Goal: Task Accomplishment & Management: Manage account settings

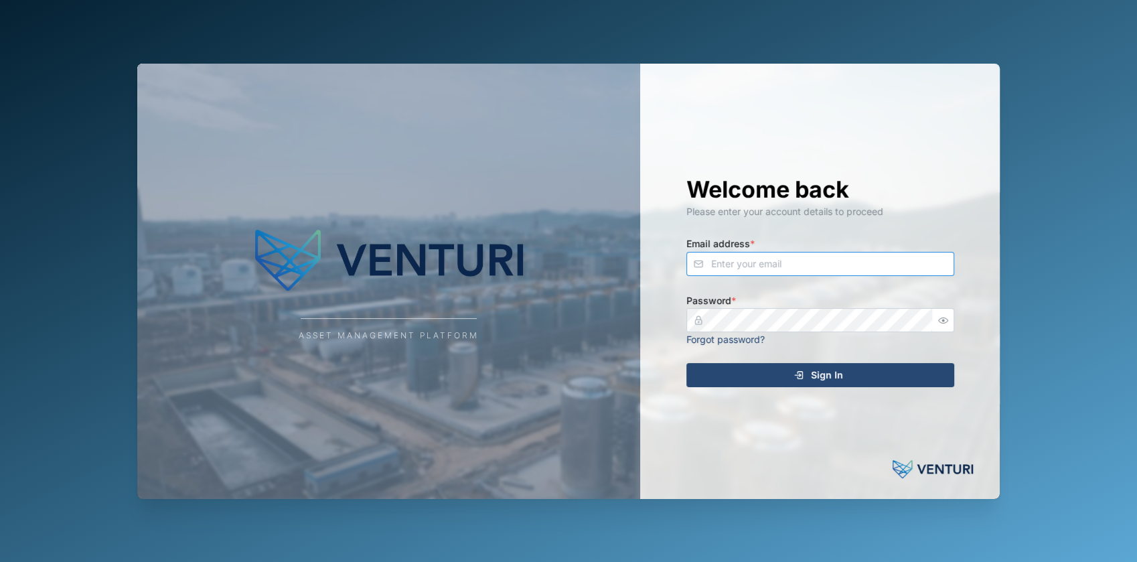
type input "fe-test-admin@venturi.io"
click at [878, 382] on div "Sign In" at bounding box center [818, 374] width 246 height 23
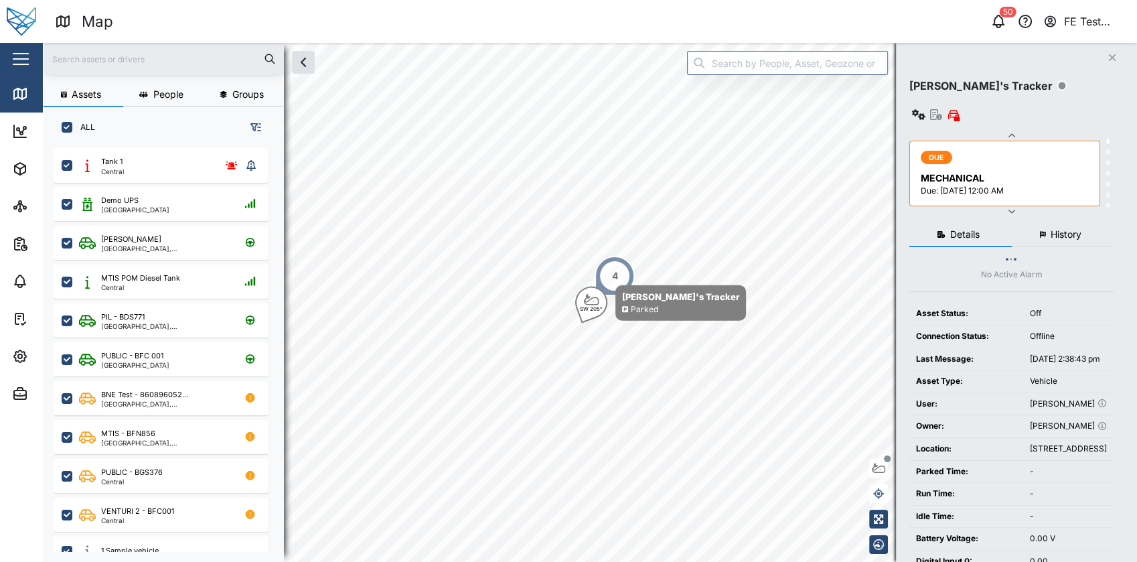
click at [7, 64] on div "Close" at bounding box center [87, 59] width 174 height 32
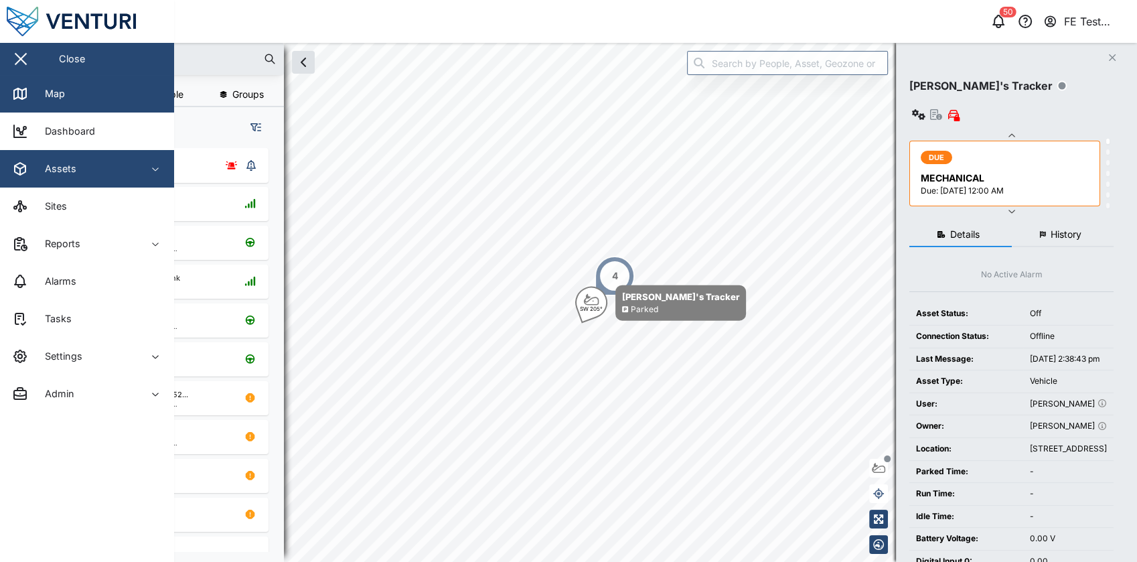
click at [101, 159] on span "Assets" at bounding box center [73, 168] width 122 height 37
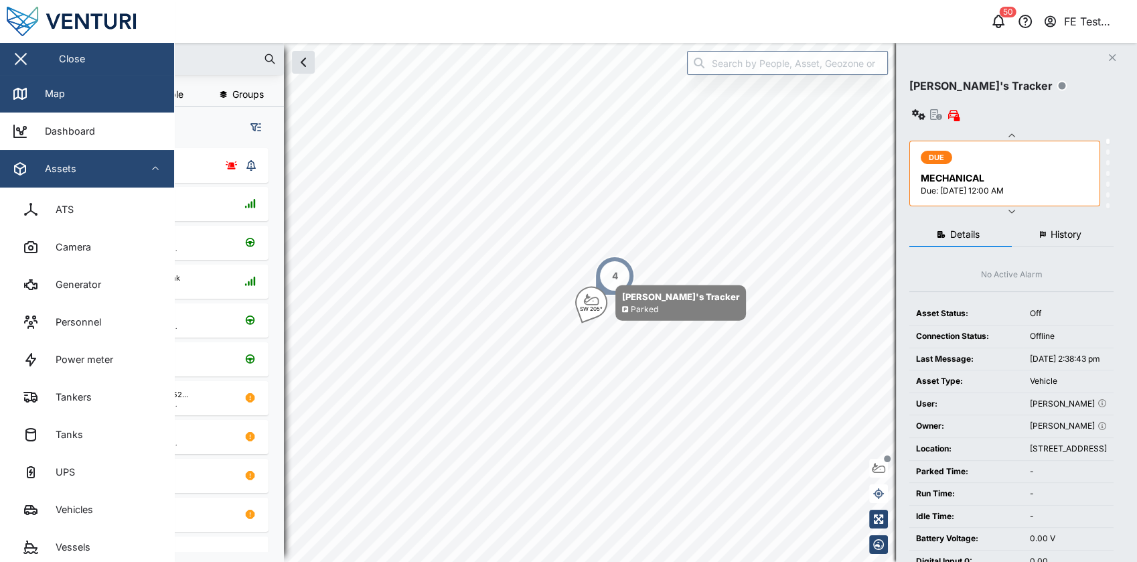
click at [113, 169] on div "Assets" at bounding box center [73, 169] width 122 height 16
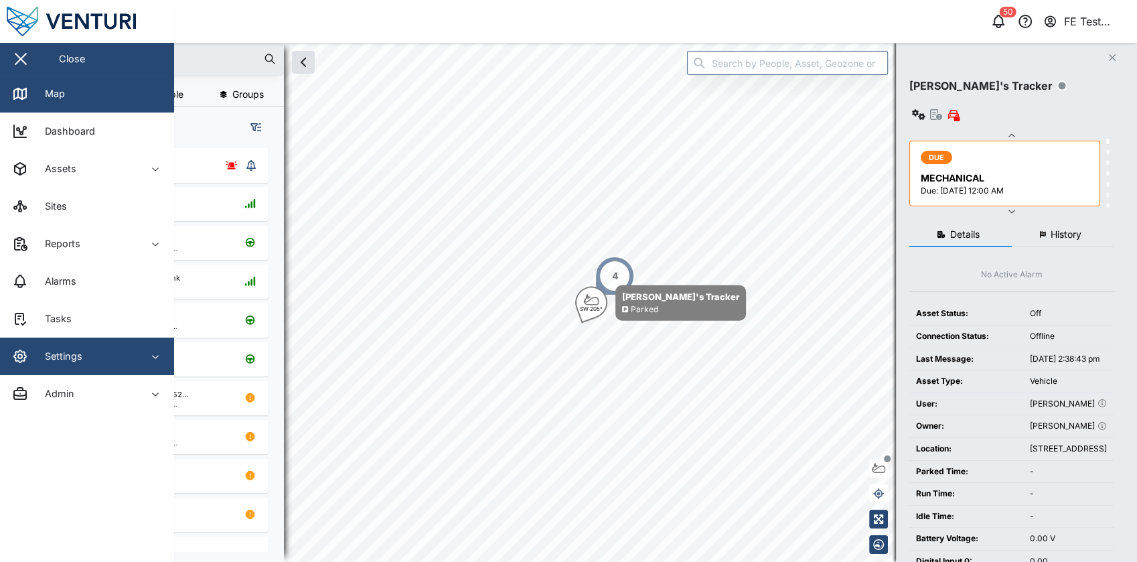
click at [125, 341] on span "Settings" at bounding box center [73, 355] width 122 height 37
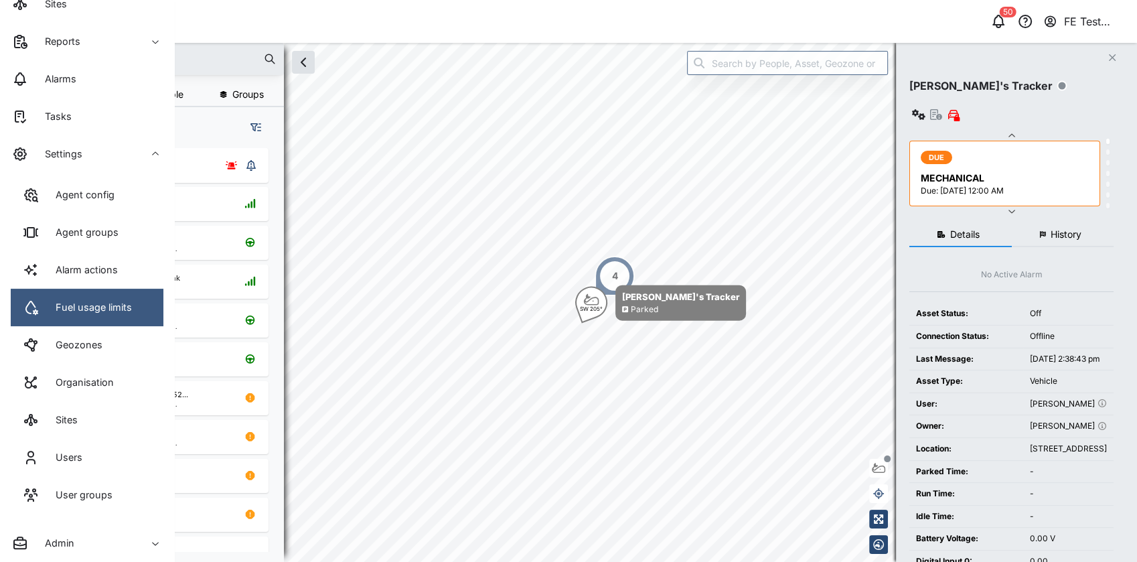
click at [136, 315] on link "Fuel usage limits" at bounding box center [87, 306] width 153 height 37
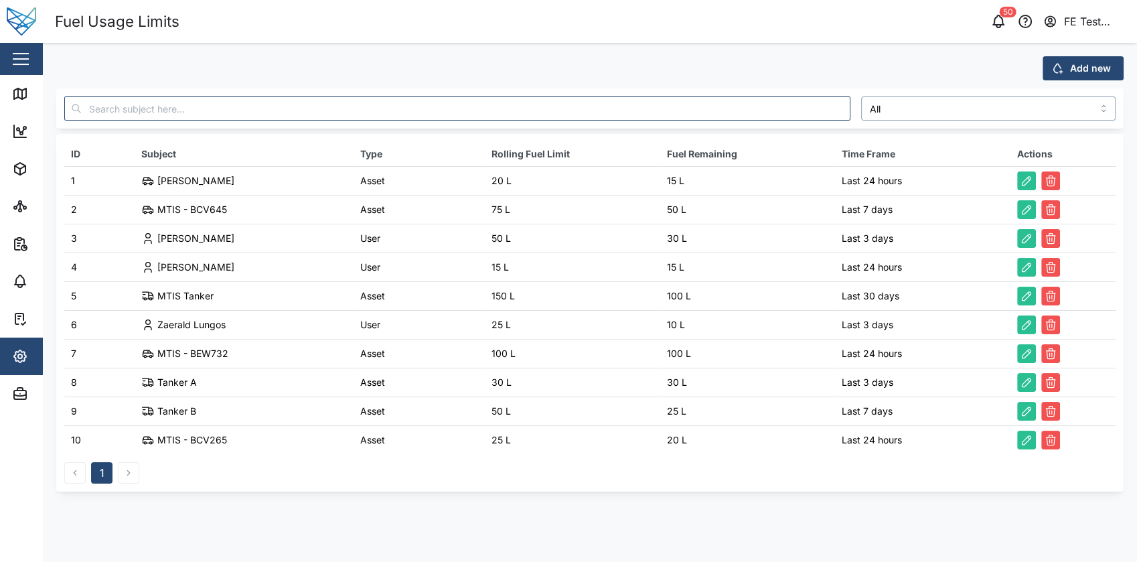
click at [922, 107] on input "All" at bounding box center [988, 108] width 255 height 24
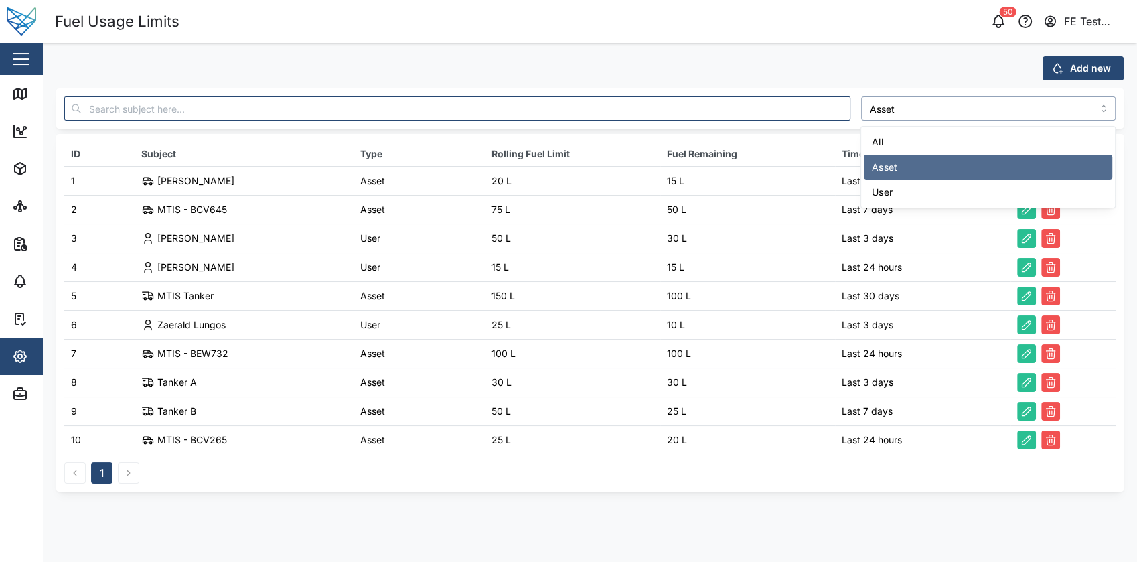
click at [954, 106] on input "Asset" at bounding box center [988, 108] width 255 height 24
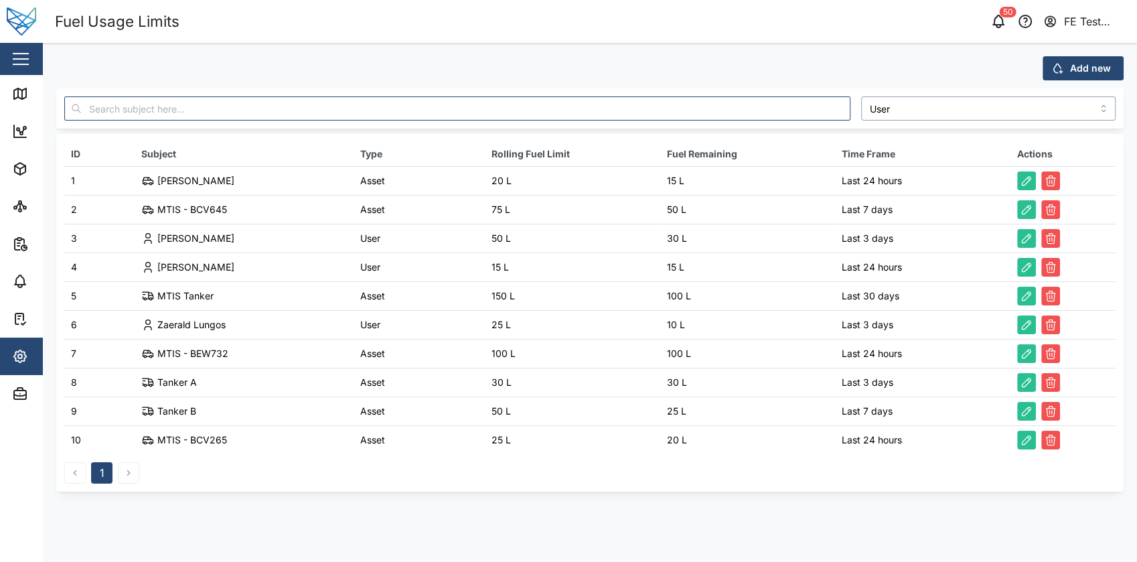
click at [960, 117] on input "User" at bounding box center [988, 108] width 255 height 24
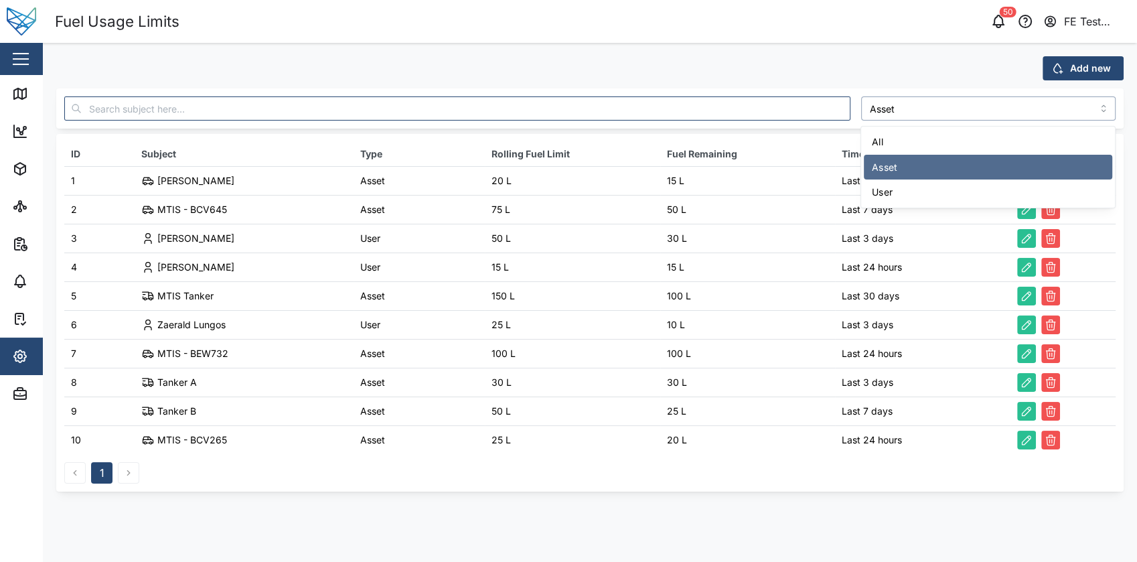
click at [1013, 104] on input "Asset" at bounding box center [988, 108] width 255 height 24
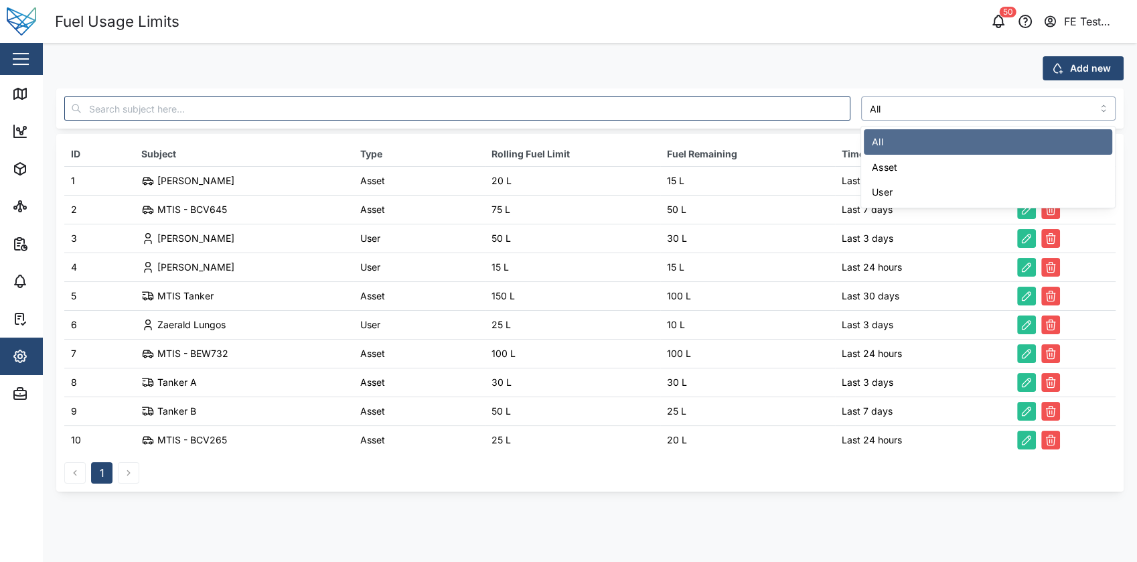
click at [1020, 106] on input "All" at bounding box center [988, 108] width 255 height 24
type input "Asset"
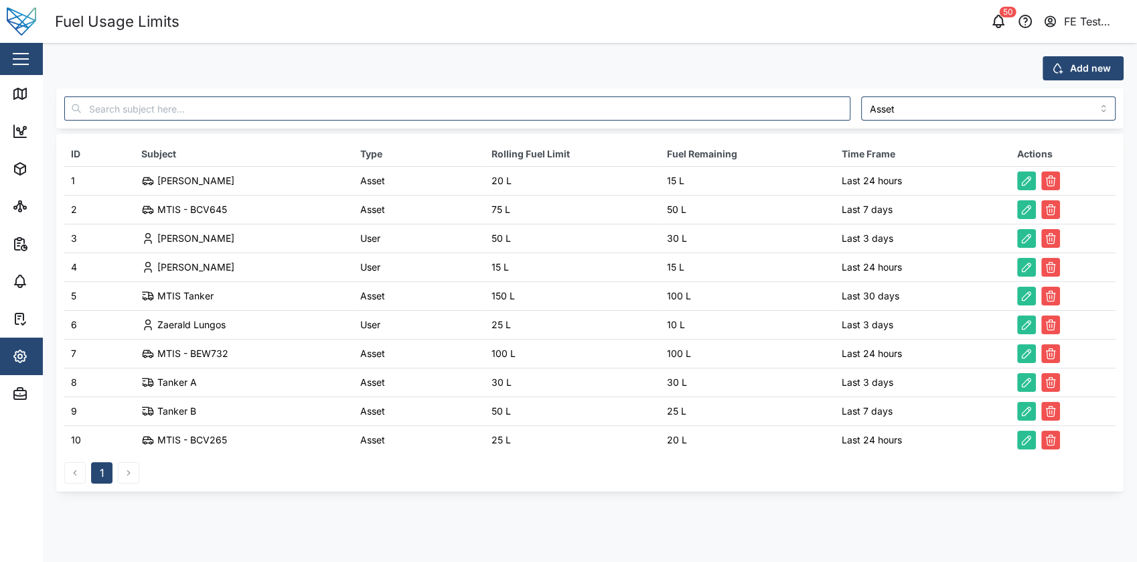
click at [1109, 62] on span "Add new" at bounding box center [1090, 68] width 41 height 23
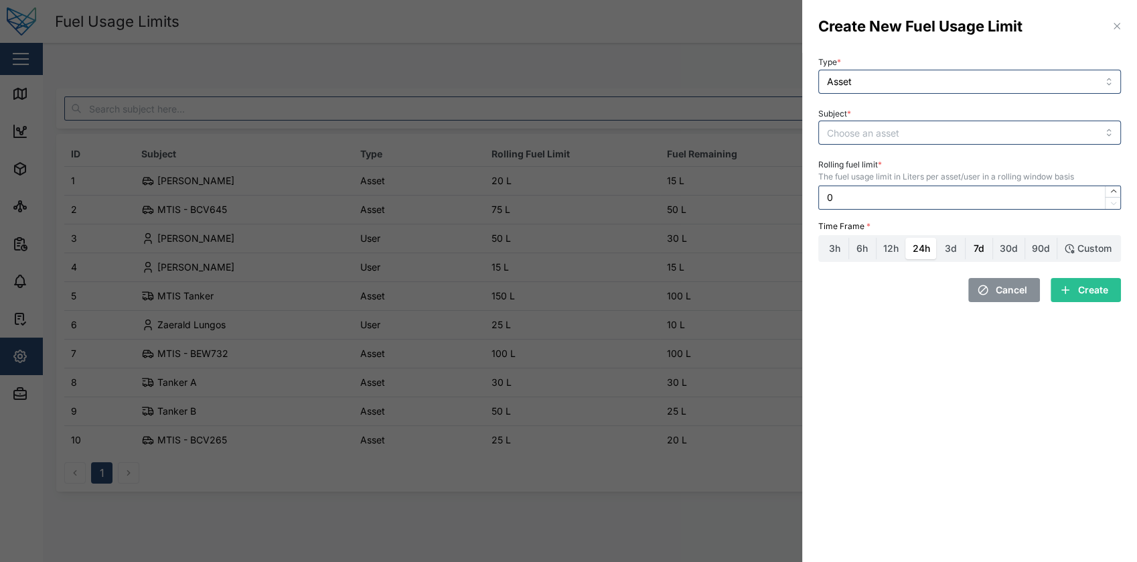
click at [982, 238] on label "7d" at bounding box center [978, 248] width 27 height 21
click at [965, 238] on input "7d" at bounding box center [965, 238] width 0 height 0
click at [1048, 239] on label "90d" at bounding box center [1040, 248] width 31 height 21
click at [1025, 238] on input "90d" at bounding box center [1025, 238] width 0 height 0
click at [1077, 246] on div "Custom" at bounding box center [1094, 248] width 34 height 15
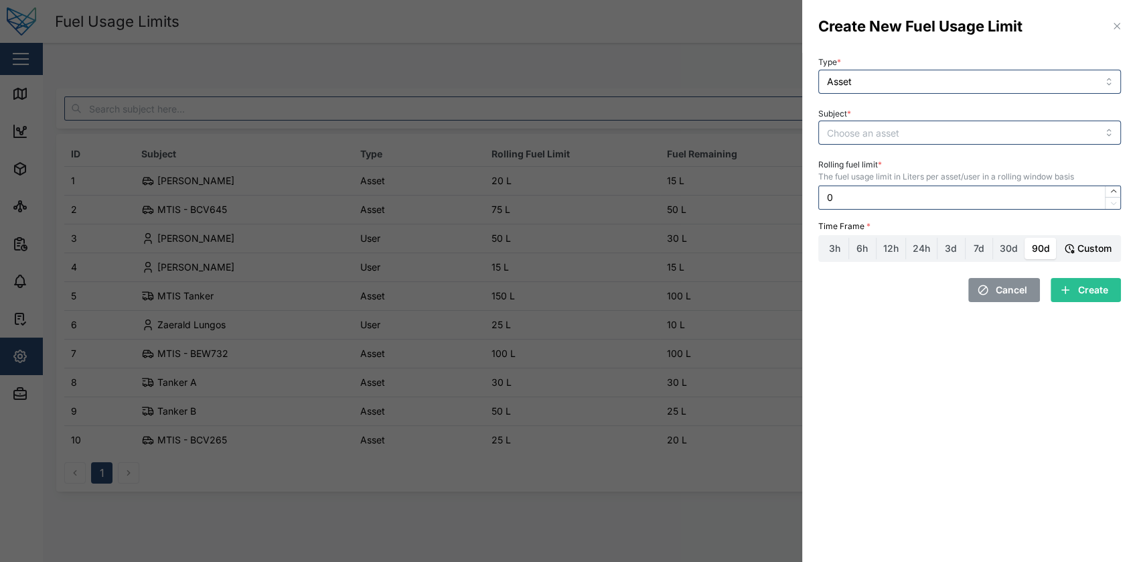
click at [1057, 238] on input "Custom" at bounding box center [1057, 238] width 0 height 0
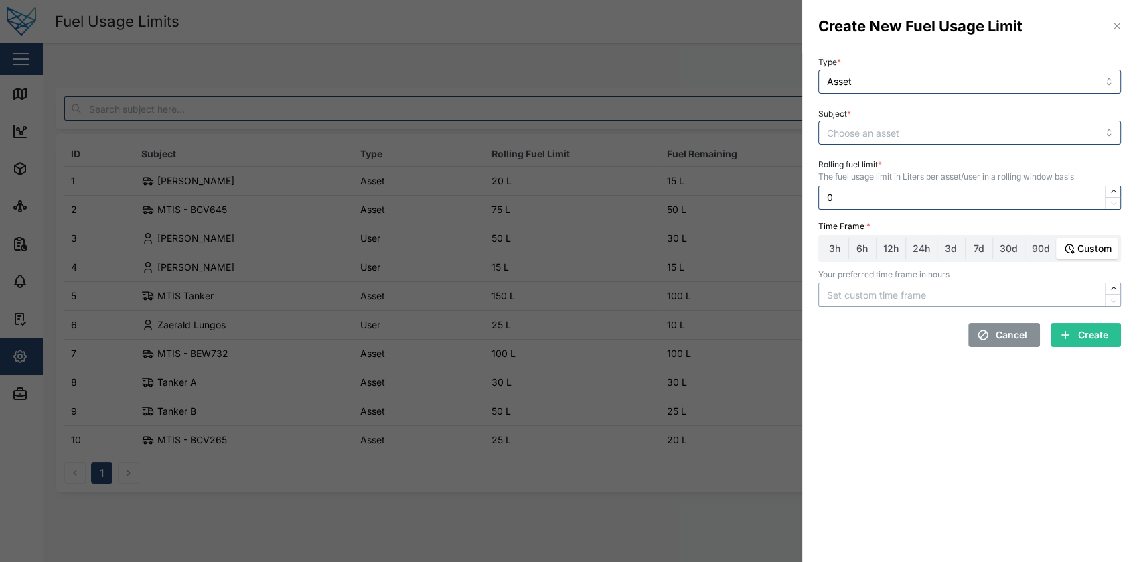
click at [991, 289] on input "text" at bounding box center [969, 294] width 303 height 24
click at [1066, 337] on icon "submit" at bounding box center [1065, 335] width 12 height 12
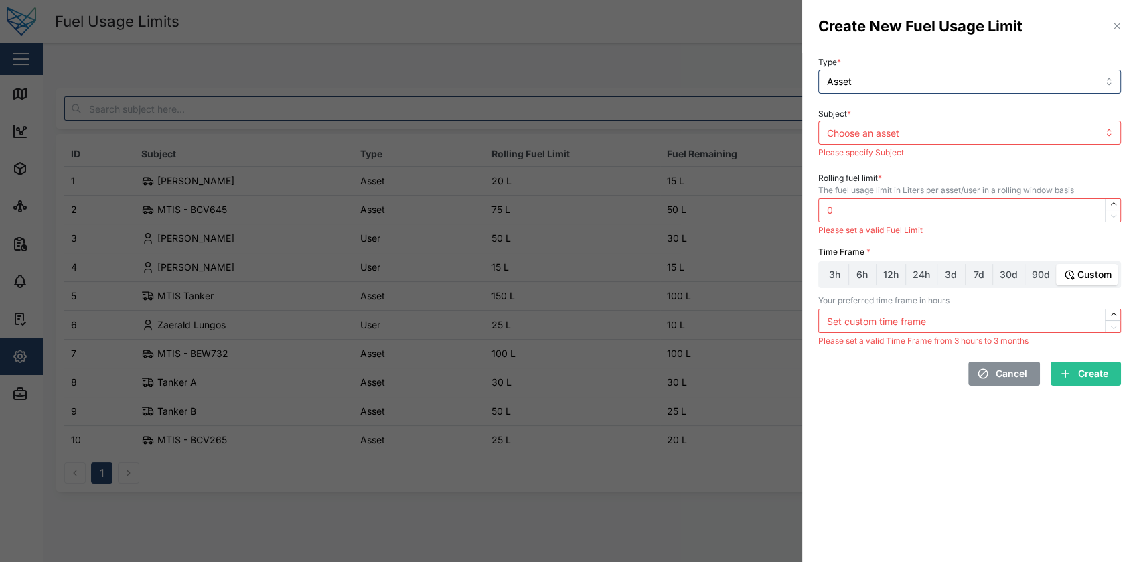
click at [1007, 341] on div "Please set a valid Time Frame from 3 hours to 3 months" at bounding box center [969, 340] width 303 height 9
click at [933, 376] on div "Cancel Create" at bounding box center [969, 373] width 303 height 24
click at [841, 406] on section "Create New Fuel Usage Limit Type * Asset Subject * Please specify Subject Rolli…" at bounding box center [969, 281] width 335 height 562
click at [977, 264] on label "7d" at bounding box center [978, 274] width 27 height 21
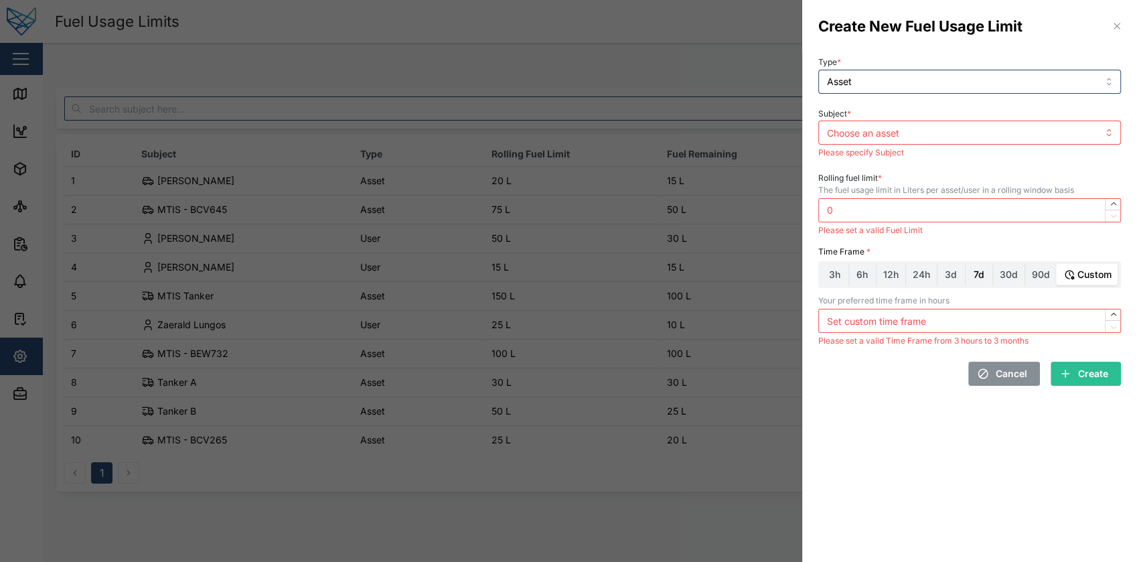
click at [965, 264] on input "7d" at bounding box center [965, 264] width 0 height 0
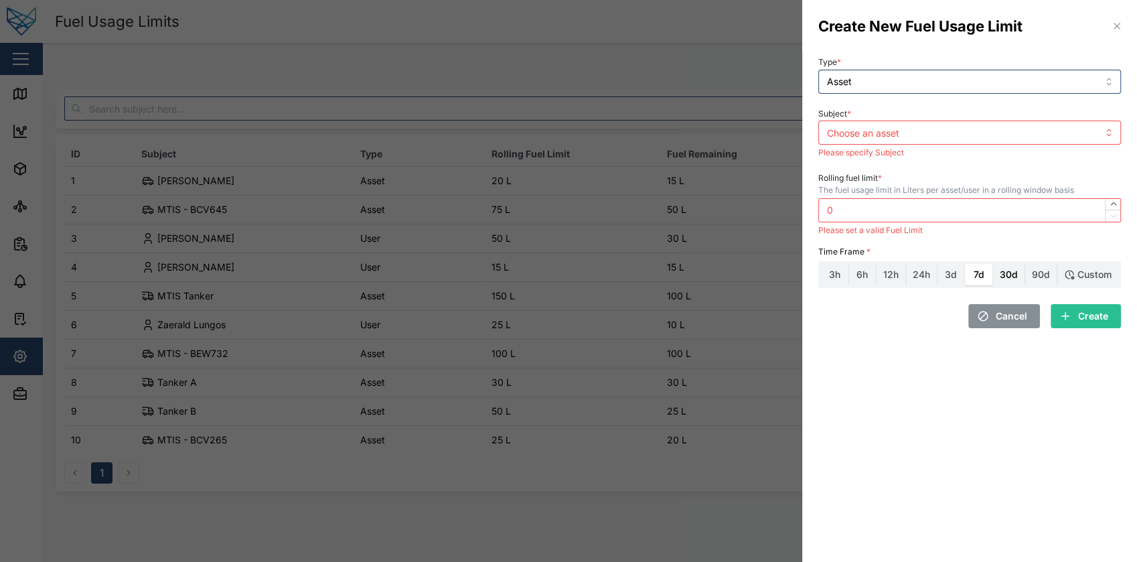
click at [1007, 267] on label "30d" at bounding box center [1008, 274] width 31 height 21
click at [993, 264] on input "30d" at bounding box center [993, 264] width 0 height 0
click at [869, 276] on label "6h" at bounding box center [862, 274] width 27 height 21
click at [849, 264] on input "6h" at bounding box center [849, 264] width 0 height 0
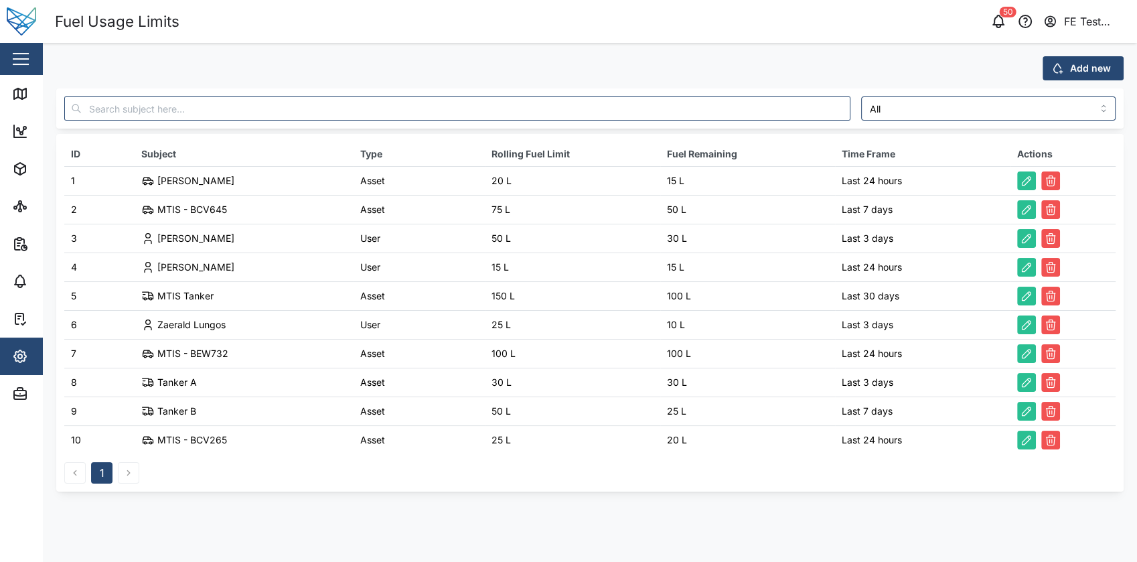
click at [1065, 63] on div "Add new" at bounding box center [1081, 68] width 60 height 23
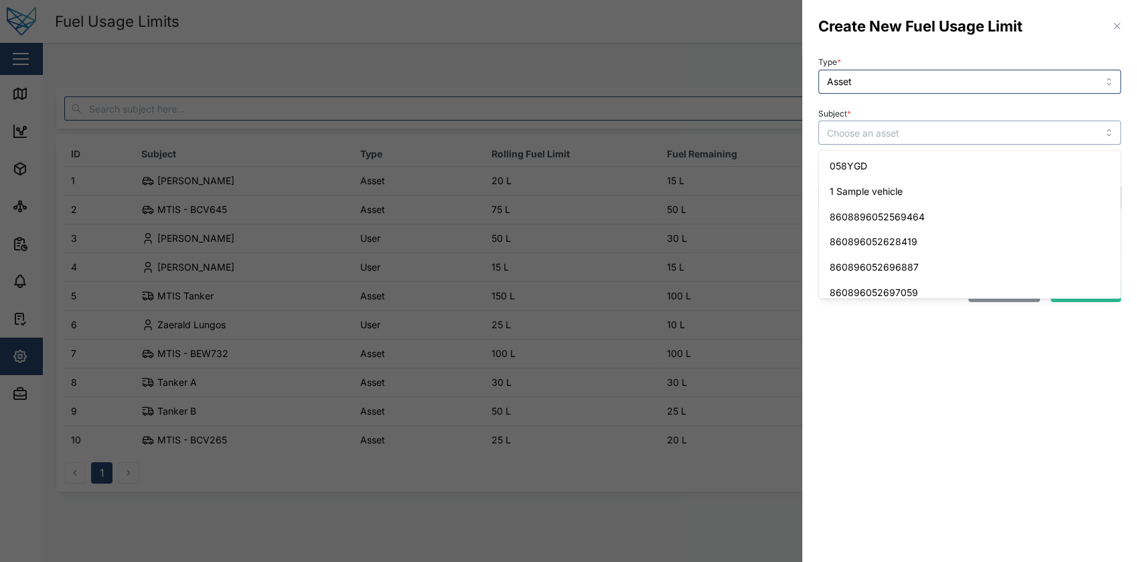
click at [884, 143] on input "Subject *" at bounding box center [969, 132] width 303 height 24
type input "1 Sample vehicle"
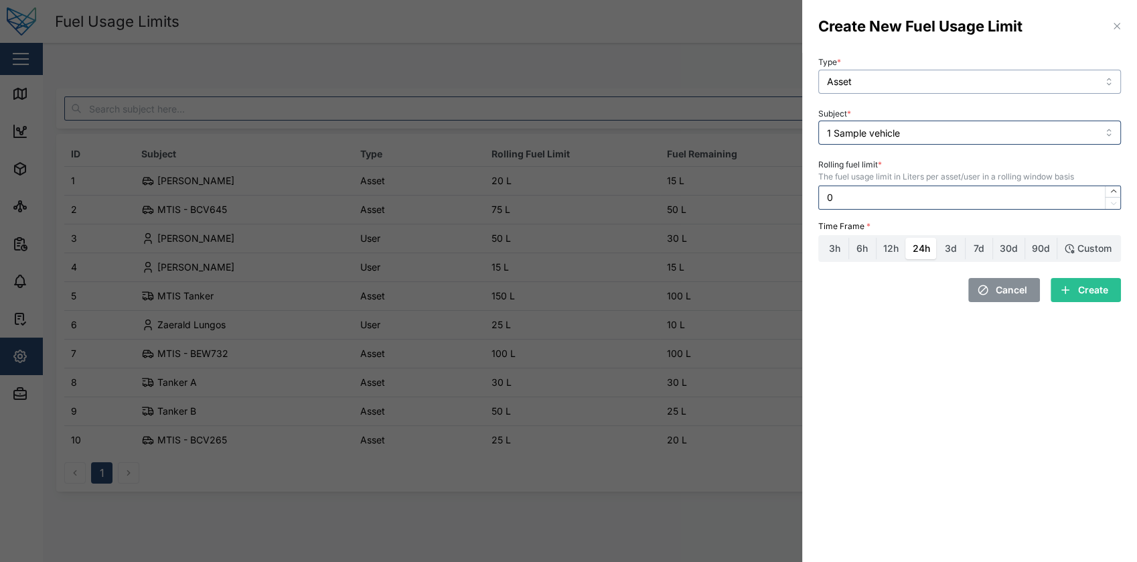
click at [908, 83] on input "Asset" at bounding box center [969, 82] width 303 height 24
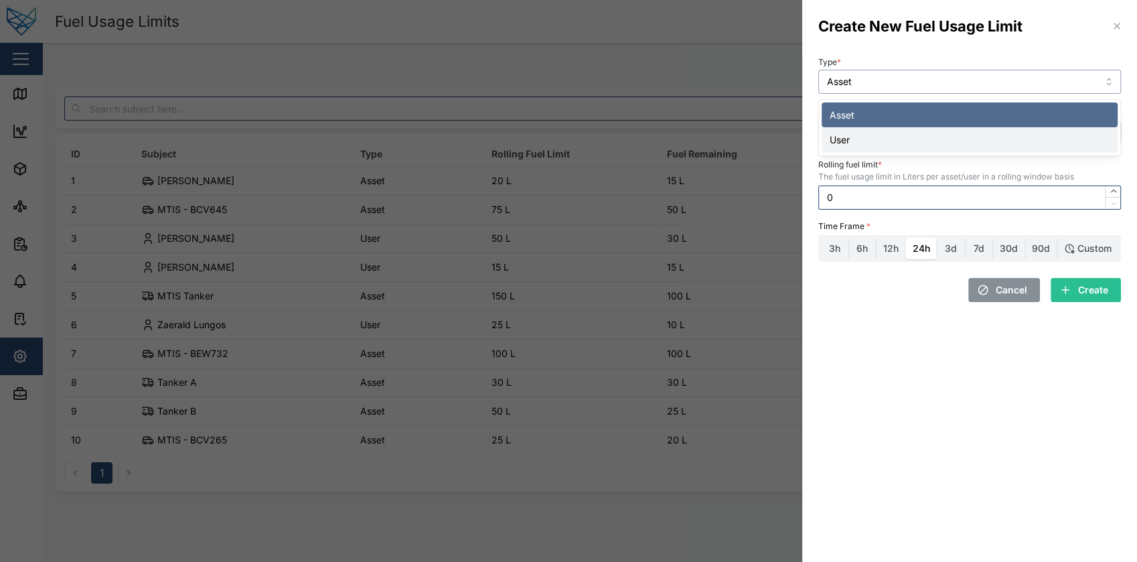
type input "User"
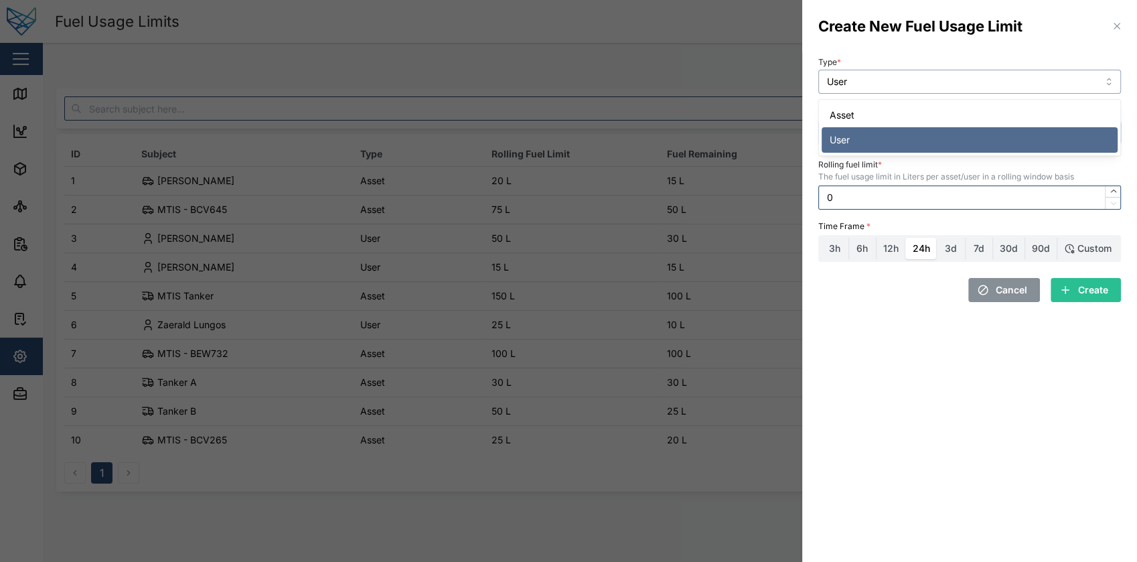
click at [953, 71] on input "User" at bounding box center [969, 82] width 303 height 24
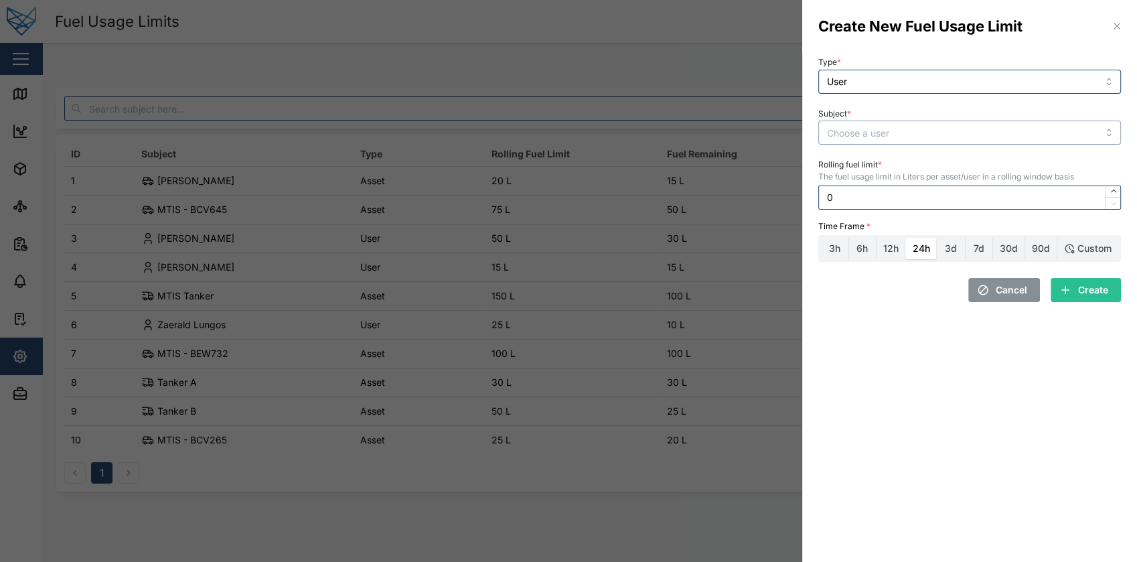
click at [953, 141] on input "Subject *" at bounding box center [969, 132] width 303 height 24
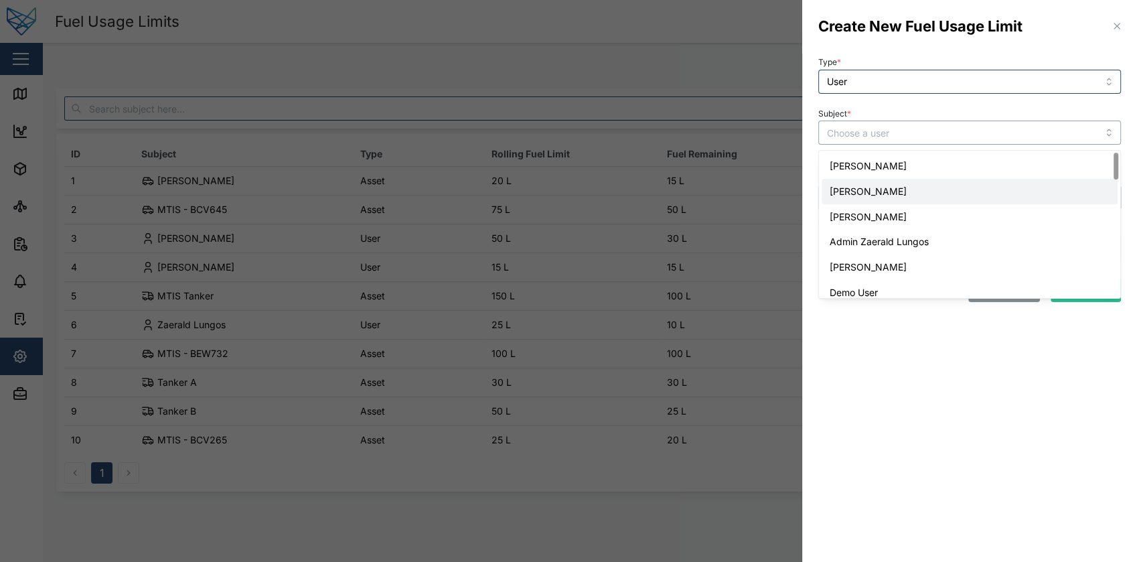
type input "Jacob Seymour"
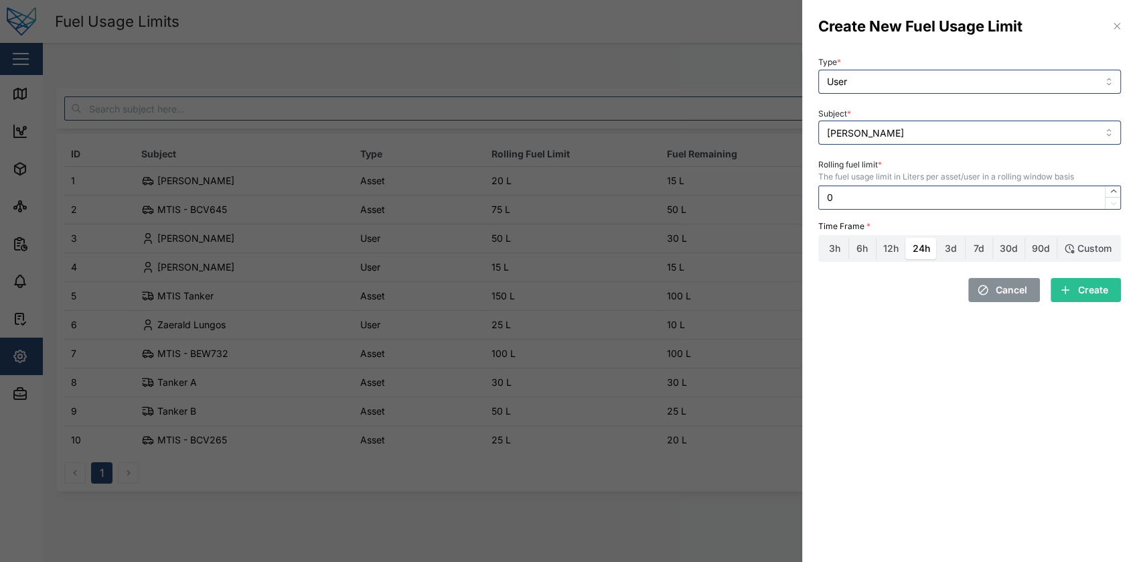
click at [1023, 285] on span "Cancel" at bounding box center [1010, 289] width 31 height 23
type input "Asset"
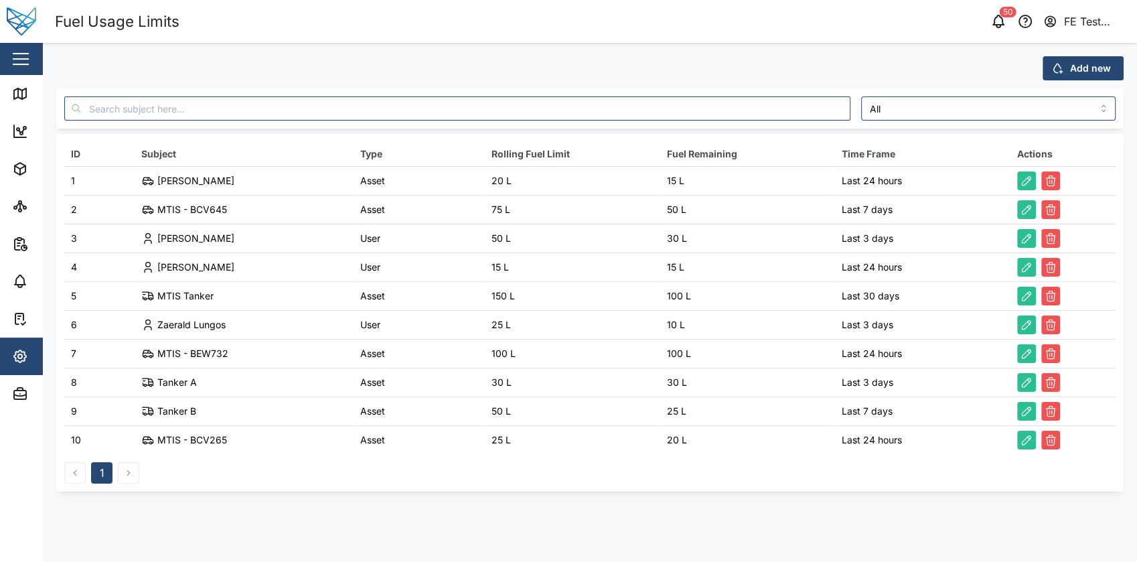
click at [1070, 62] on div "Add new" at bounding box center [1081, 68] width 60 height 23
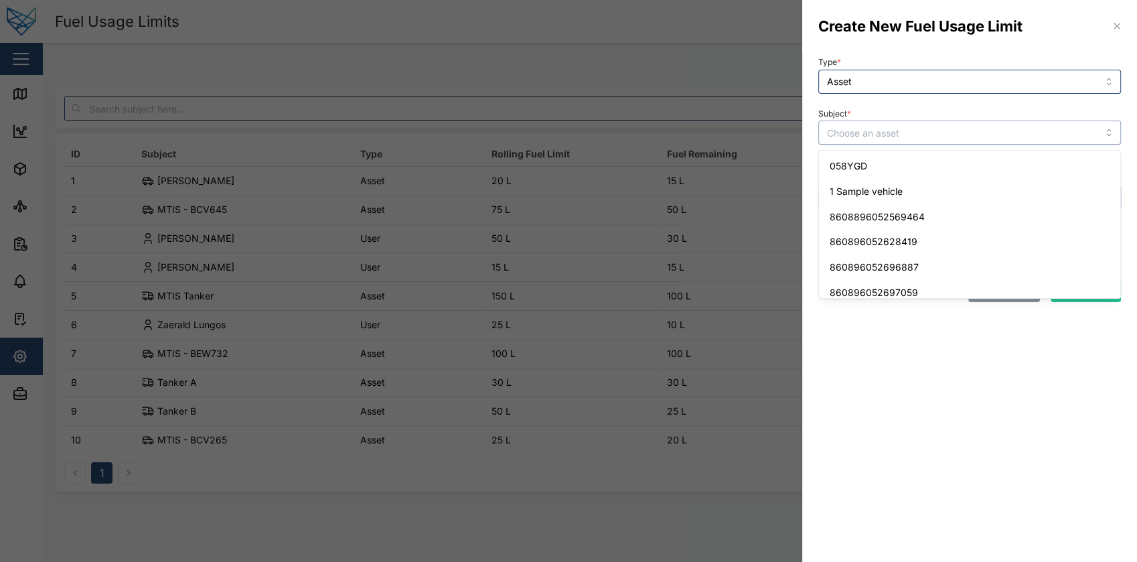
click at [908, 121] on input "Subject *" at bounding box center [969, 132] width 303 height 24
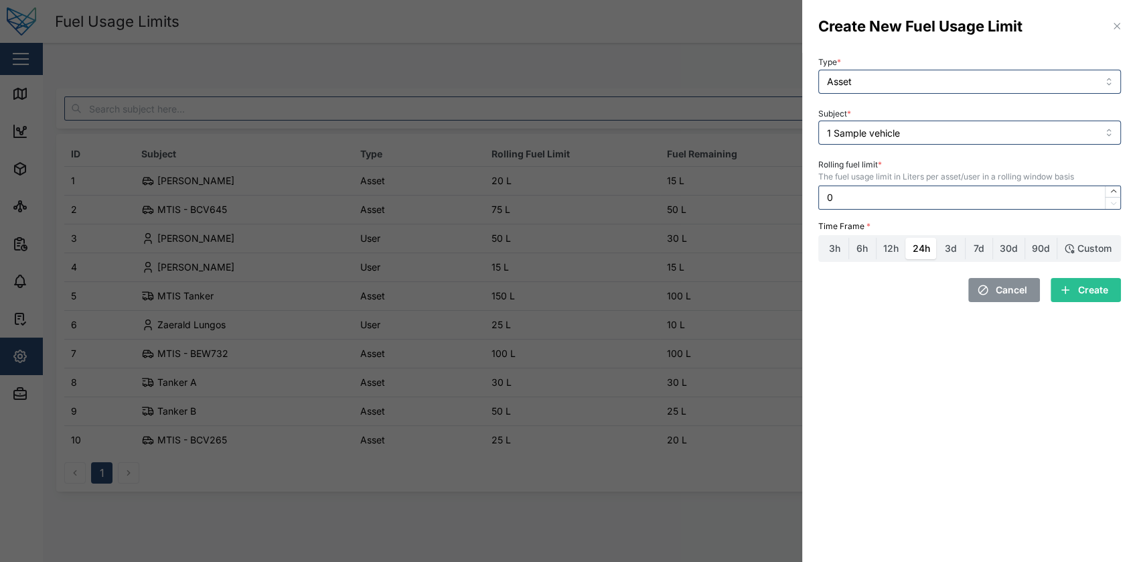
click at [978, 118] on div "Subject * 1 Sample vehicle" at bounding box center [969, 124] width 303 height 41
click at [966, 129] on input "1 Sample vehicle" at bounding box center [969, 132] width 303 height 24
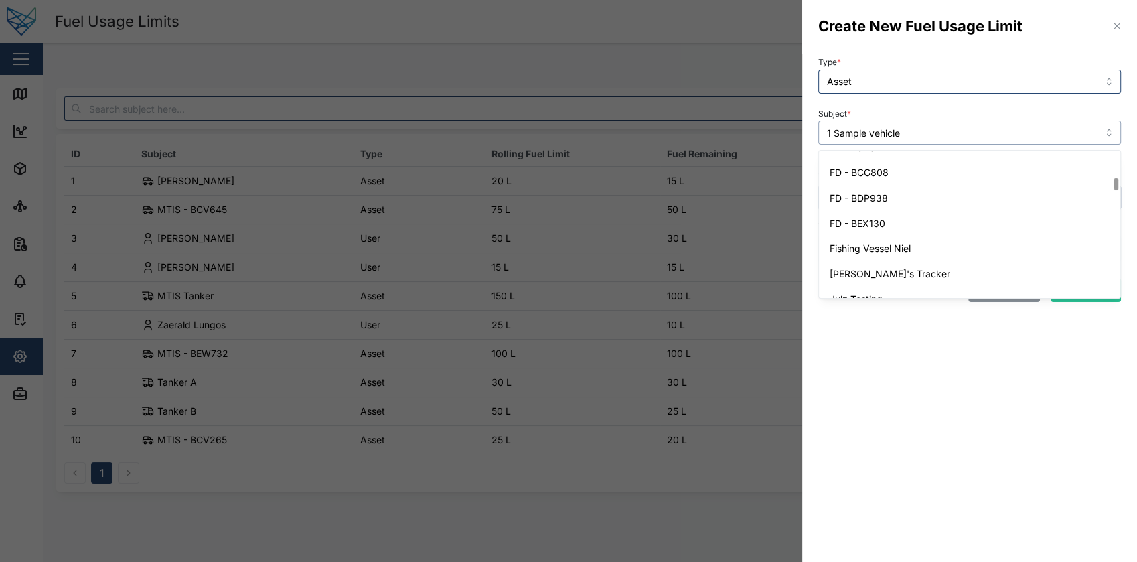
scroll to position [418, 0]
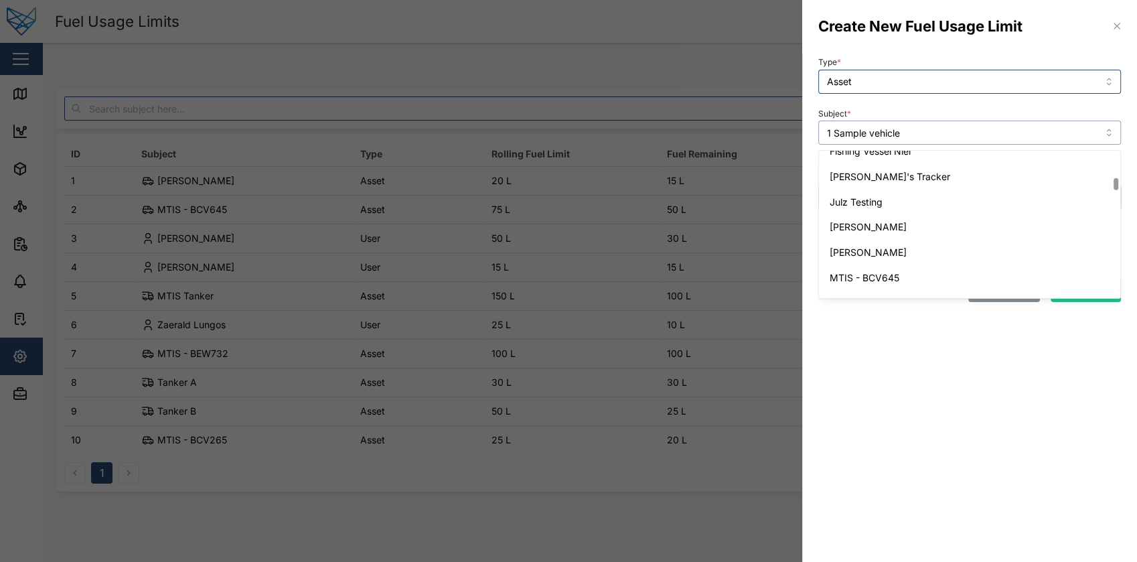
type input "Julz Testing"
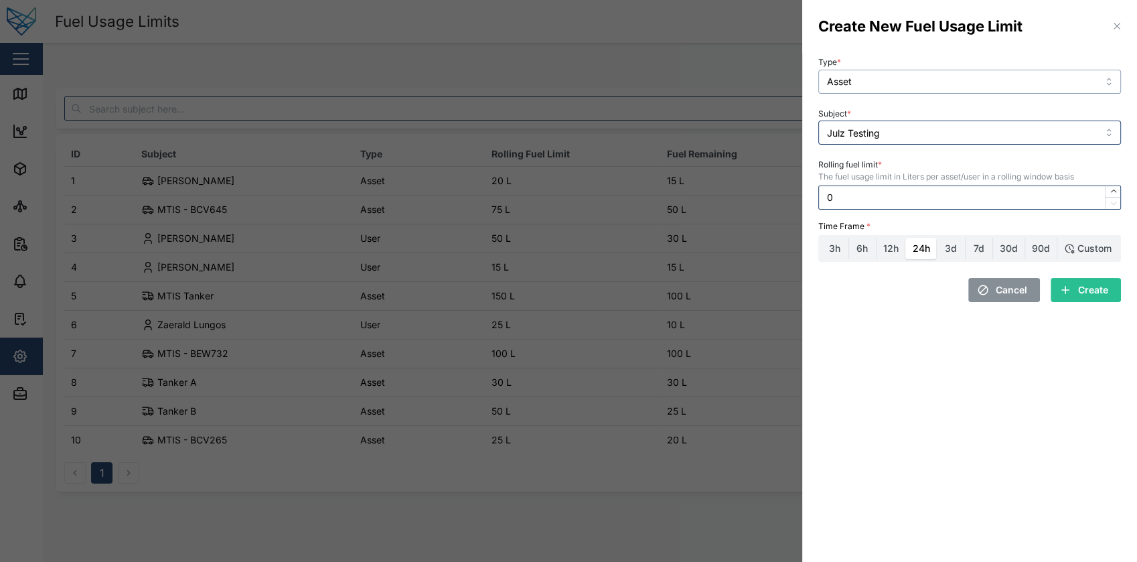
click at [912, 81] on input "Asset" at bounding box center [969, 82] width 303 height 24
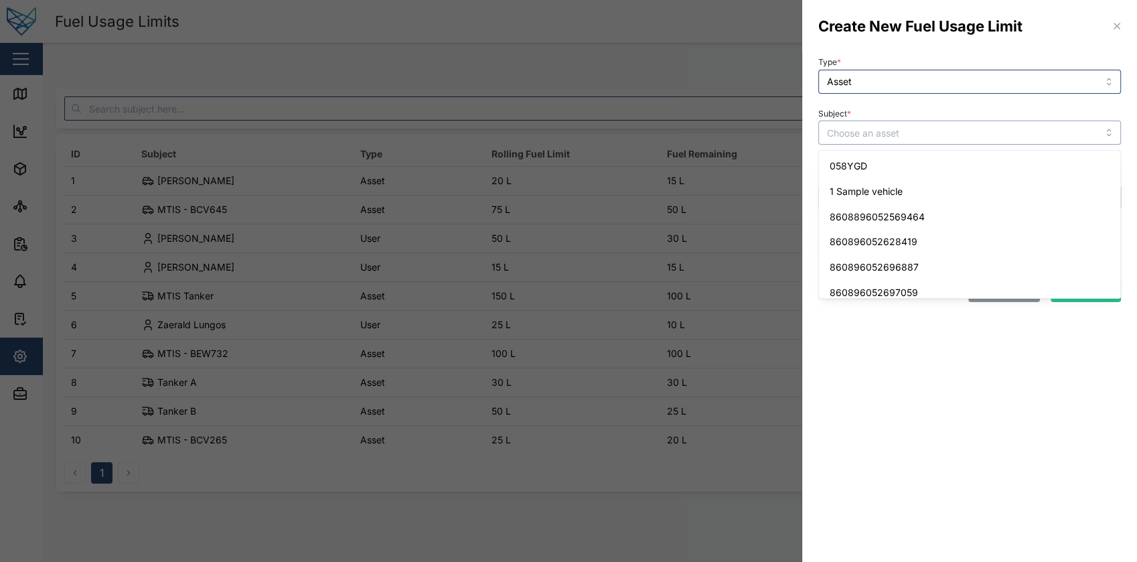
click at [930, 129] on input "Subject *" at bounding box center [969, 132] width 303 height 24
type input "1 Sample vehicle"
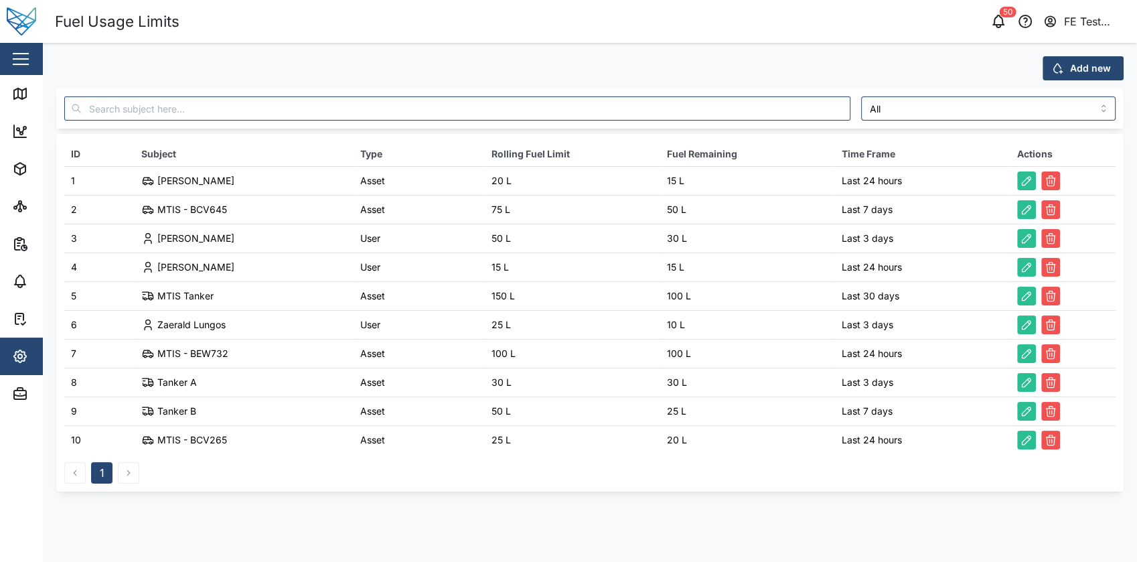
click at [1096, 76] on span "Add new" at bounding box center [1090, 68] width 41 height 23
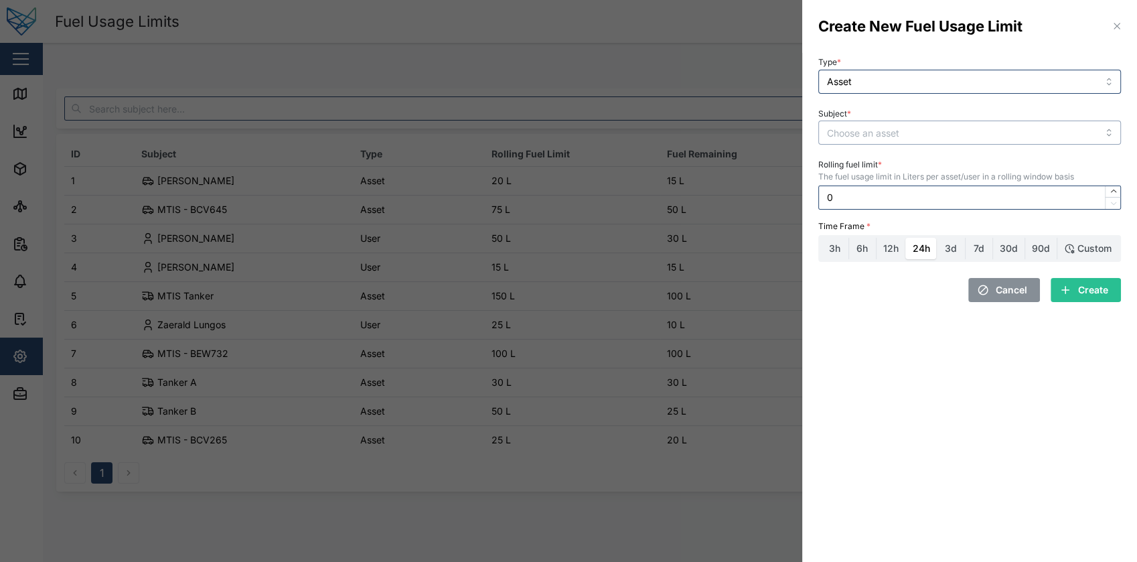
click at [1013, 133] on input "Subject *" at bounding box center [969, 132] width 303 height 24
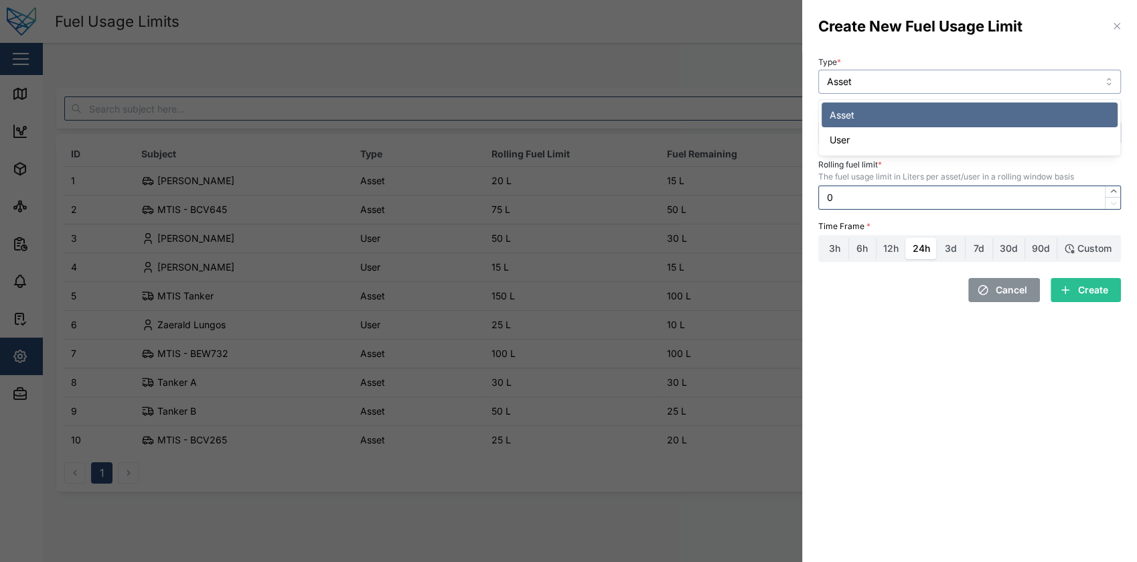
click at [995, 88] on input "Asset" at bounding box center [969, 82] width 303 height 24
type input "User"
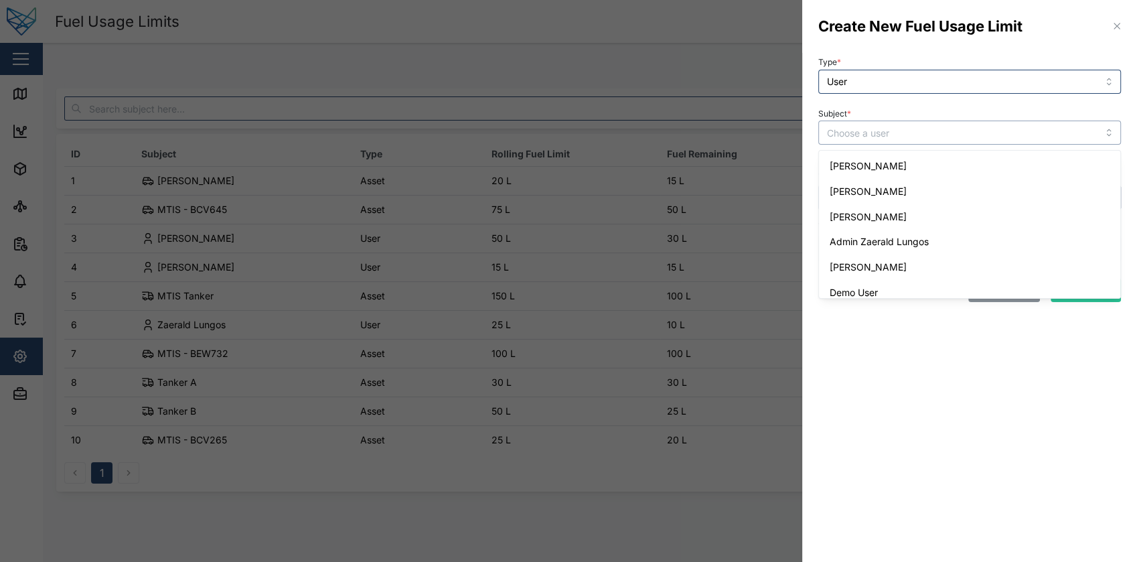
click at [970, 131] on input "Subject *" at bounding box center [969, 132] width 303 height 24
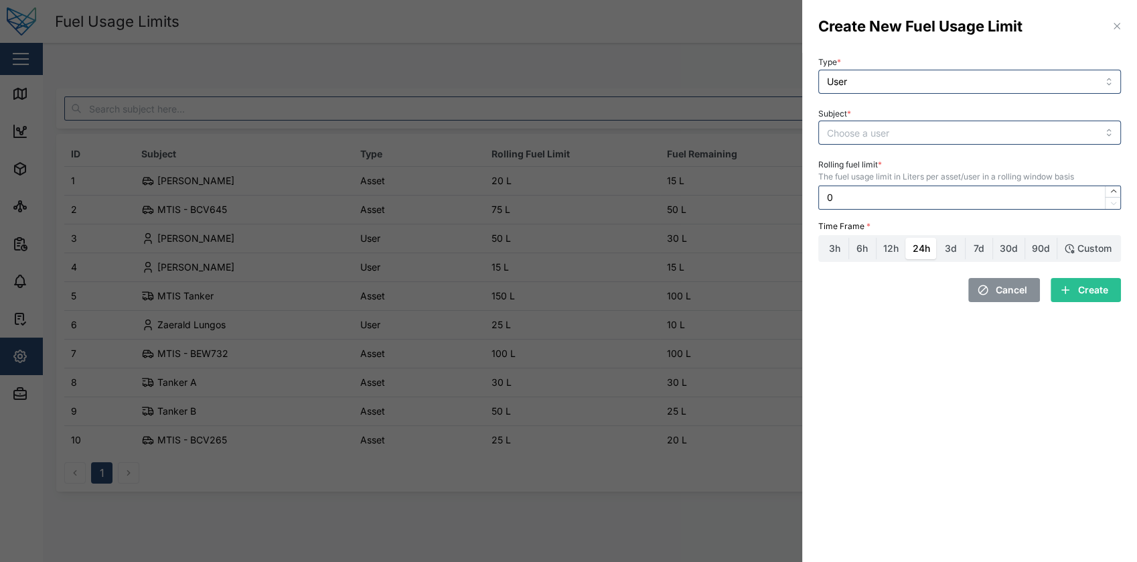
click at [722, 91] on div at bounding box center [568, 281] width 1137 height 562
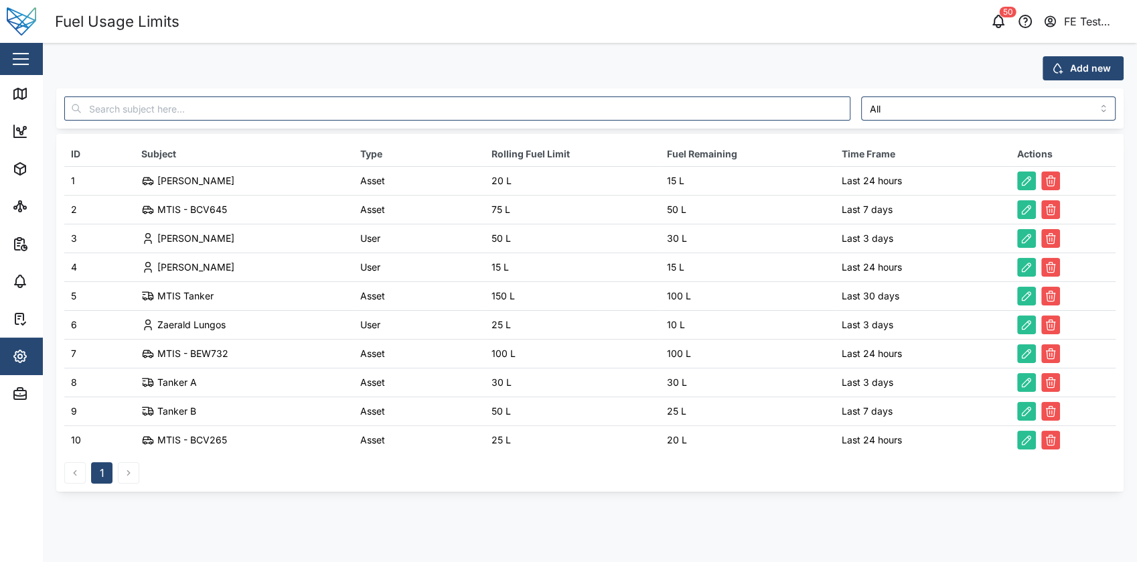
click at [1080, 65] on span "Add new" at bounding box center [1090, 68] width 41 height 23
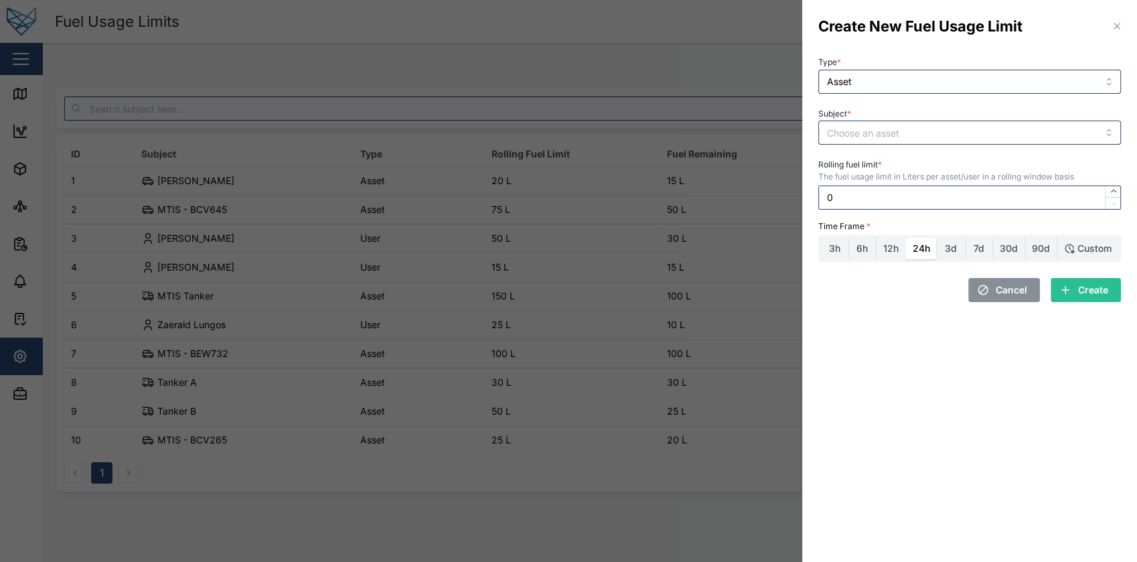
click at [945, 154] on div "Rolling fuel limit * The fuel usage limit in Liters per asset/user in a rolling…" at bounding box center [969, 182] width 313 height 64
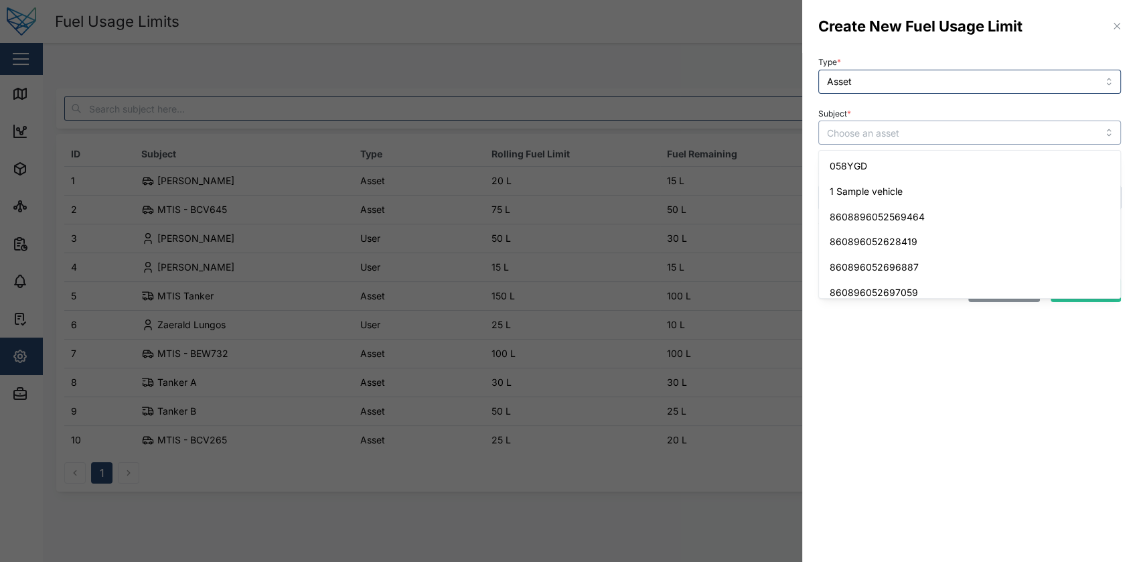
click at [975, 144] on input "Subject *" at bounding box center [969, 132] width 303 height 24
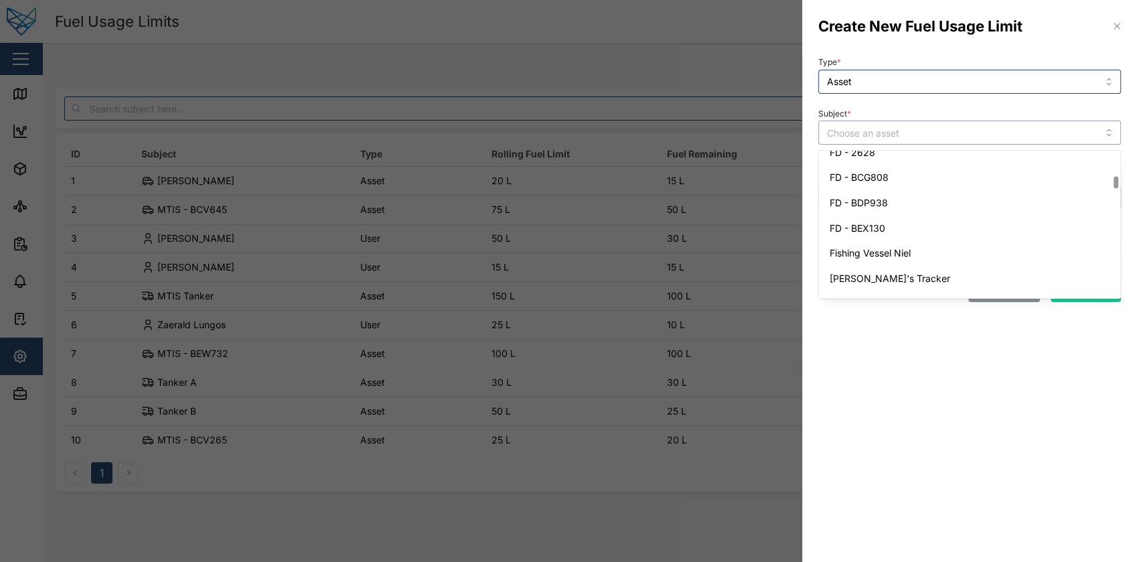
scroll to position [380, 0]
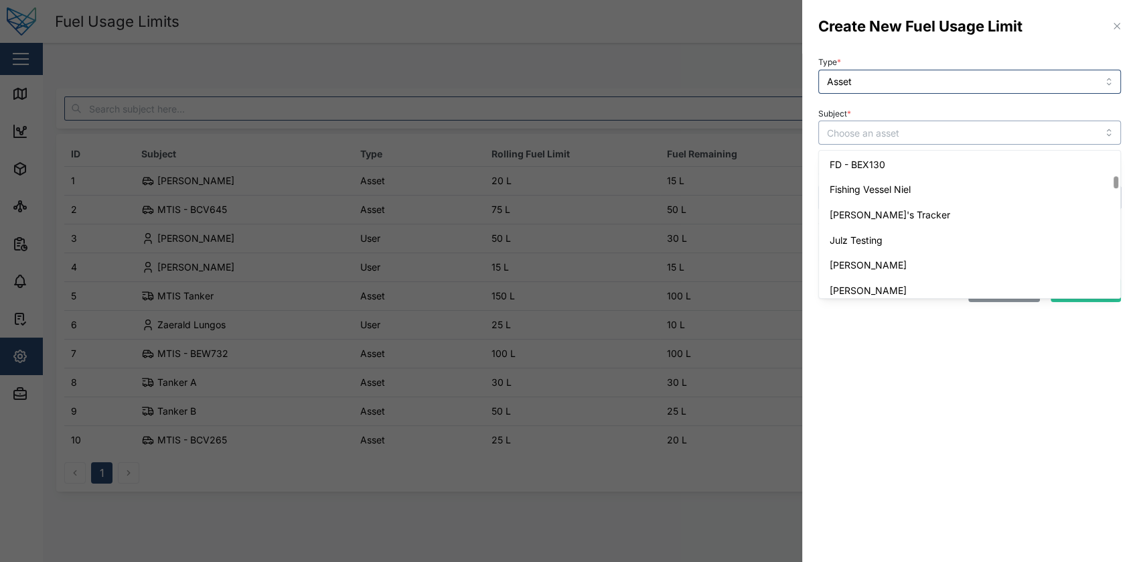
type input "Jake's Tracker"
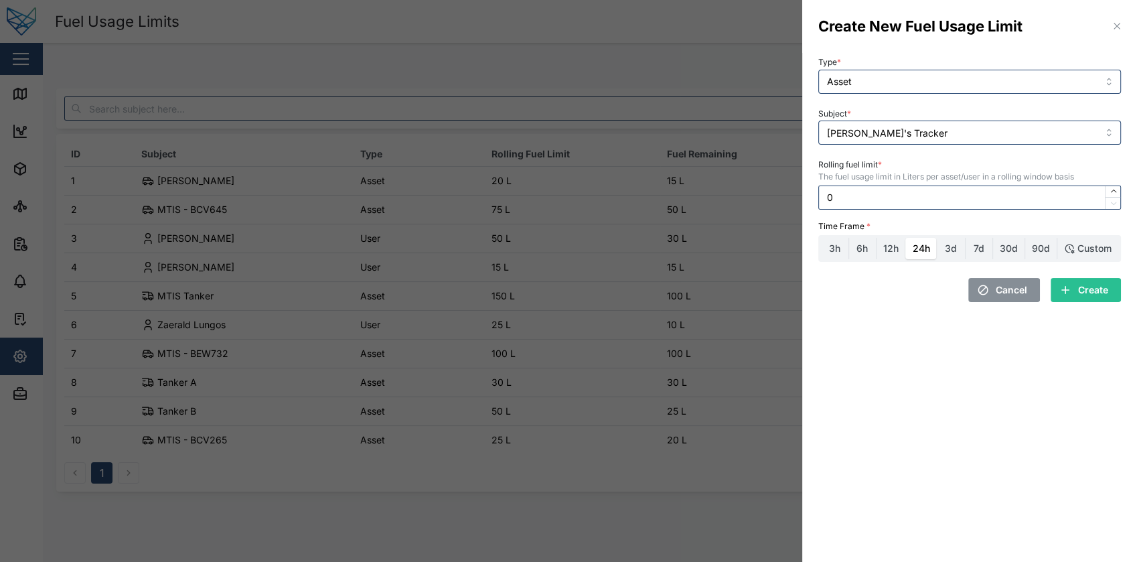
click at [771, 148] on div at bounding box center [568, 281] width 1137 height 562
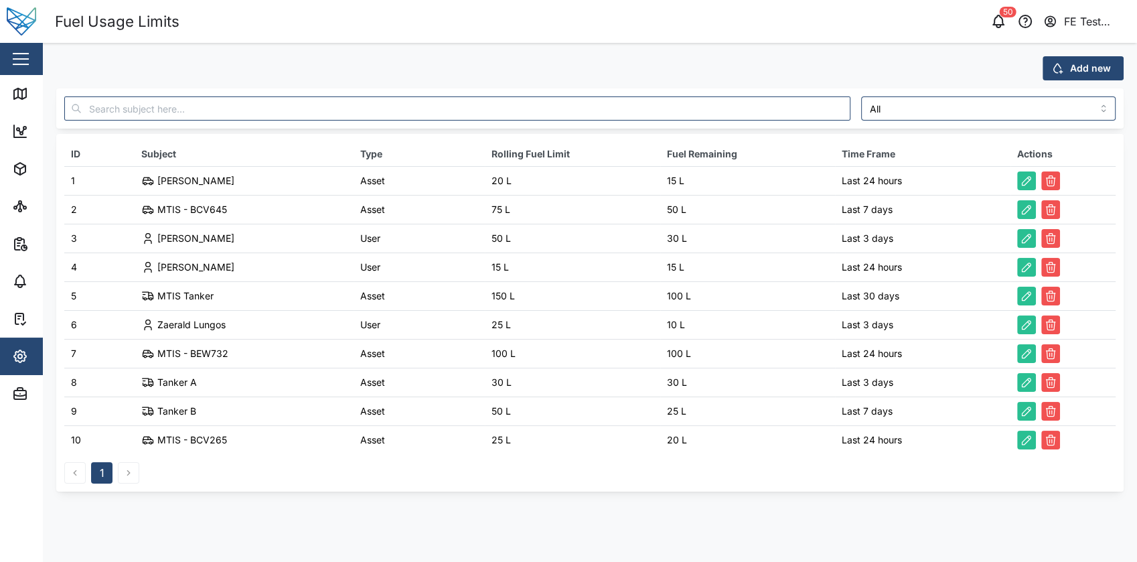
click at [1097, 70] on span "Add new" at bounding box center [1090, 68] width 41 height 23
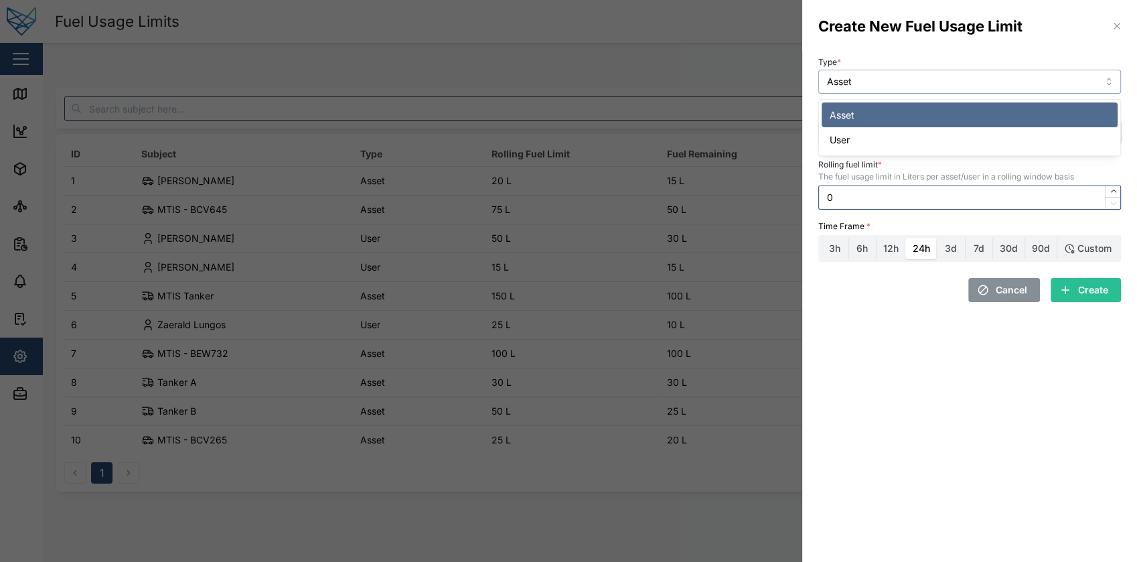
click at [991, 77] on input "Asset" at bounding box center [969, 82] width 303 height 24
type input "User"
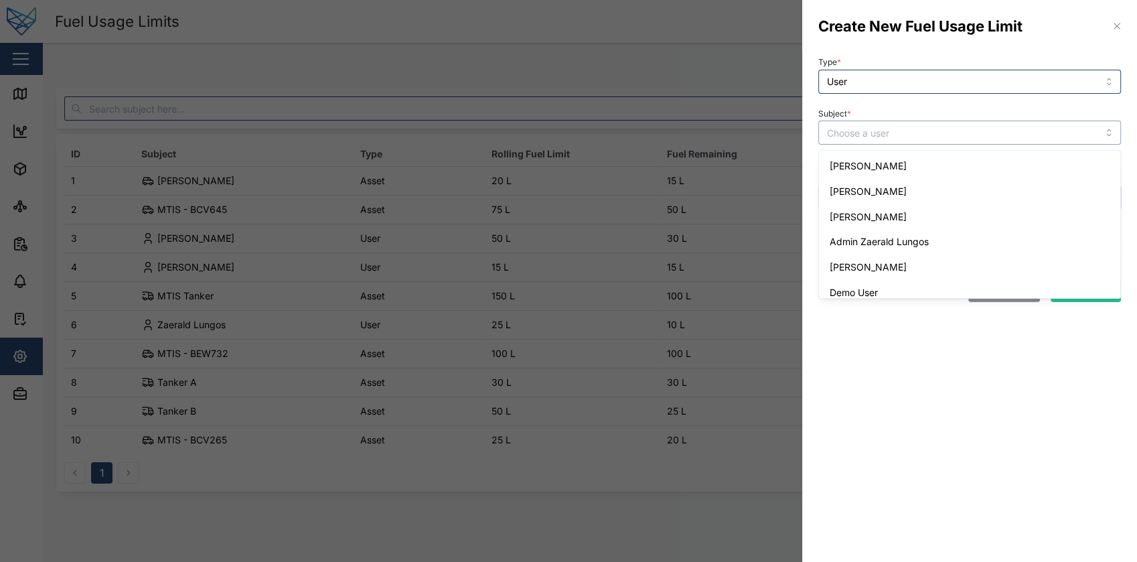
click at [944, 137] on input "Subject *" at bounding box center [969, 132] width 303 height 24
type input "Admin Zaerald Lungos"
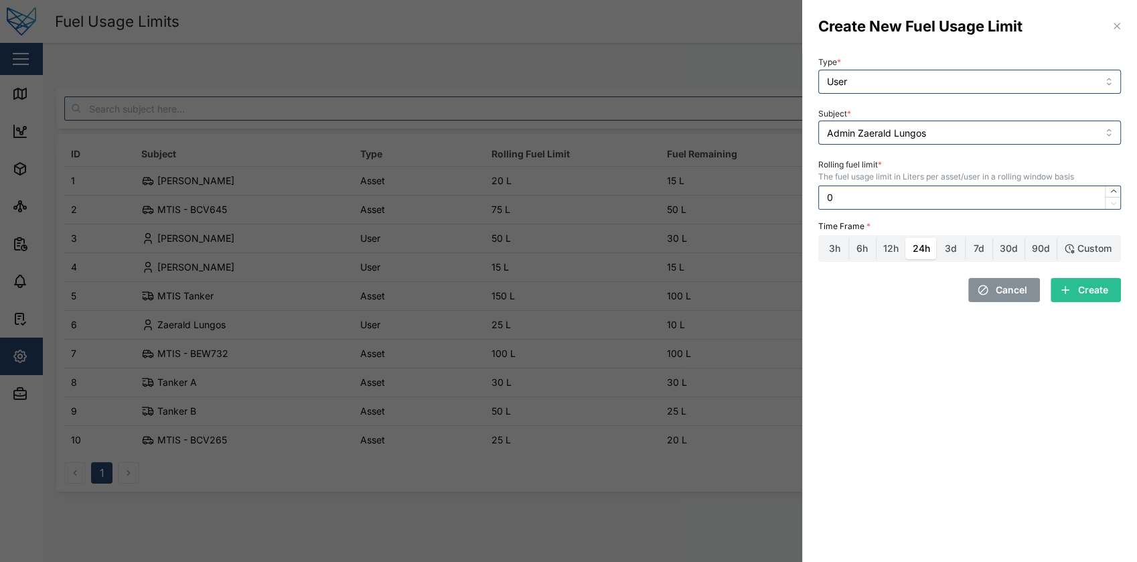
click at [762, 152] on div at bounding box center [568, 281] width 1137 height 562
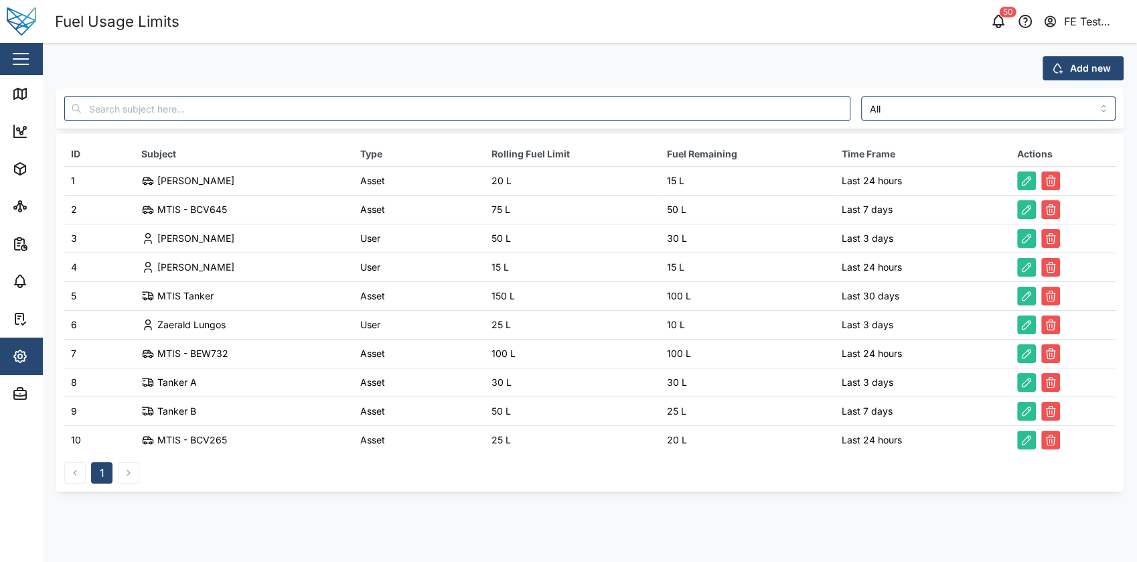
click at [1093, 58] on span "Add new" at bounding box center [1090, 68] width 41 height 23
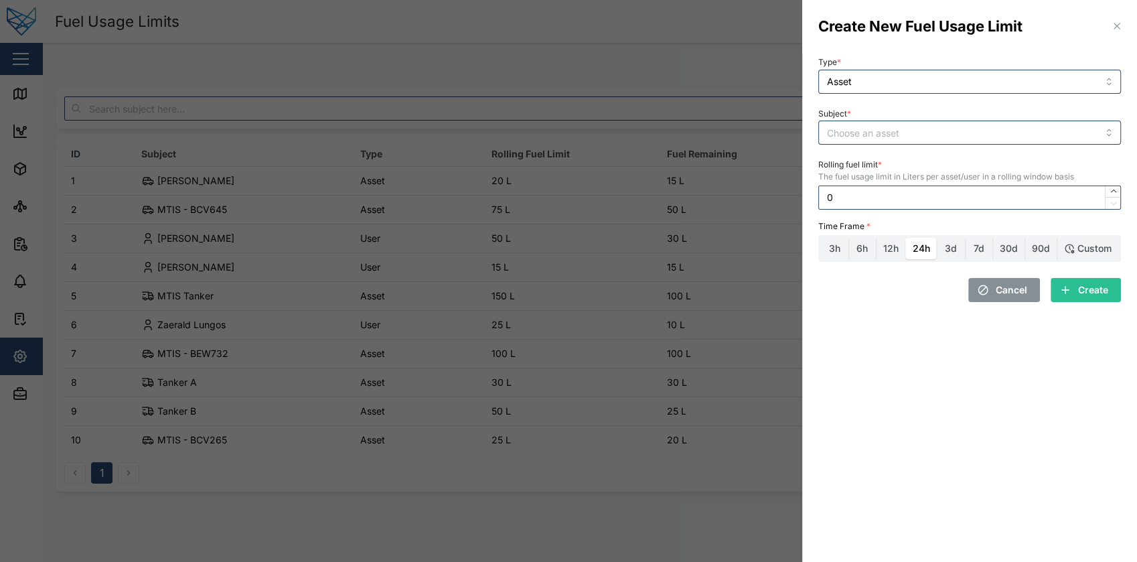
click at [726, 148] on div at bounding box center [568, 281] width 1137 height 562
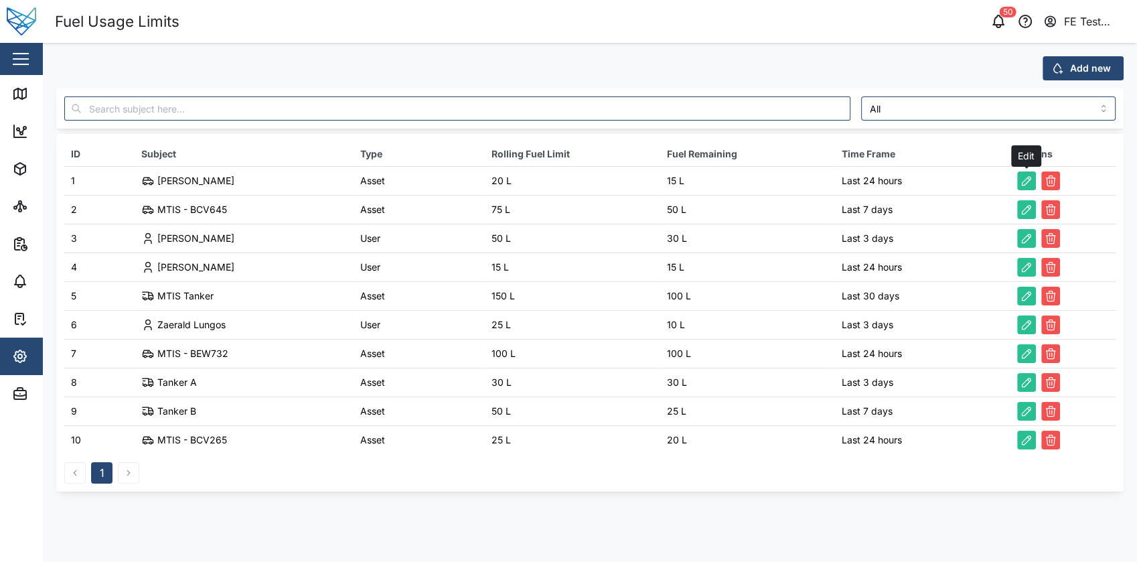
click at [1031, 174] on icon "button" at bounding box center [1025, 180] width 13 height 13
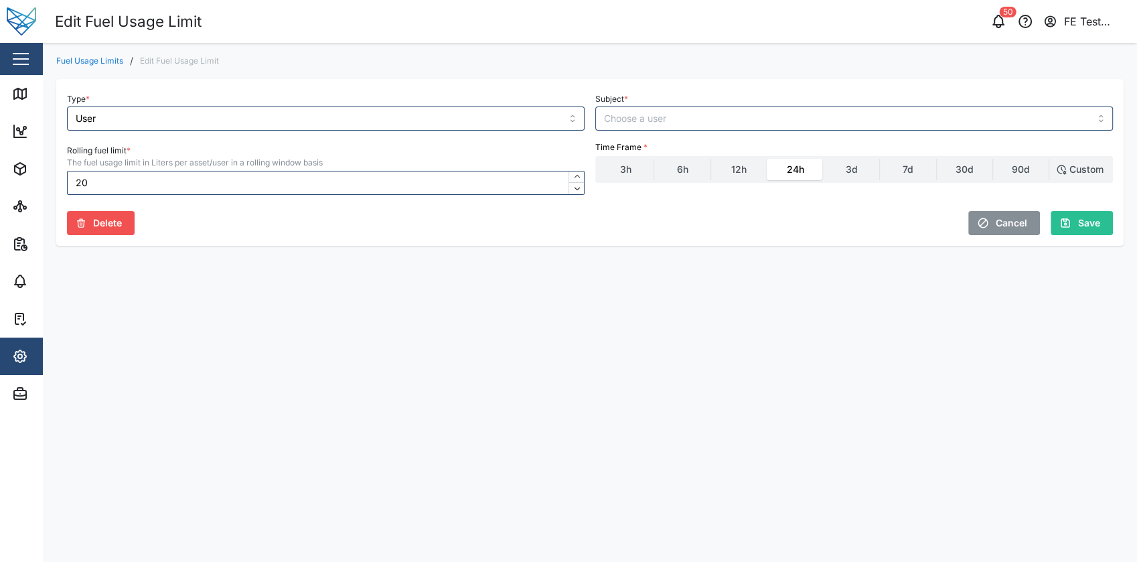
click at [1003, 227] on span "Cancel" at bounding box center [1010, 223] width 31 height 23
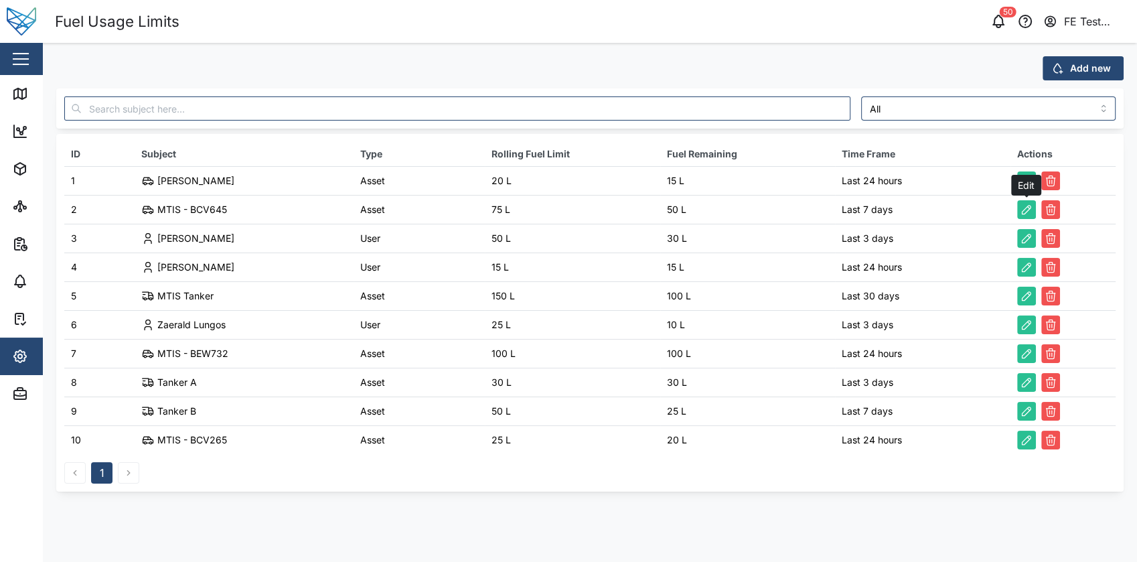
click at [1024, 212] on icon "button" at bounding box center [1025, 209] width 13 height 13
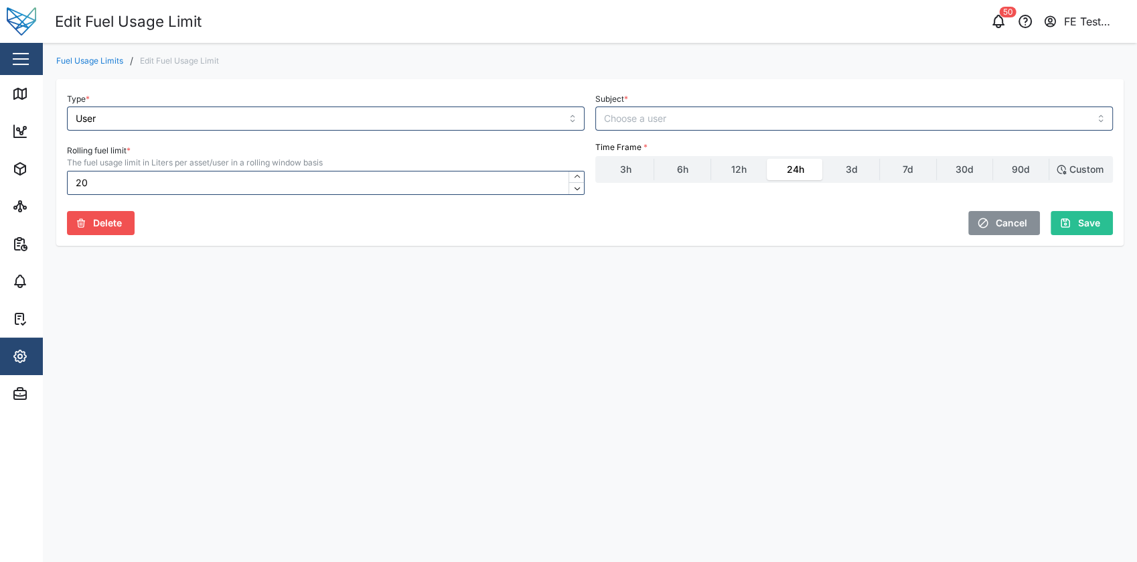
click at [1026, 220] on span "Cancel" at bounding box center [1010, 223] width 31 height 23
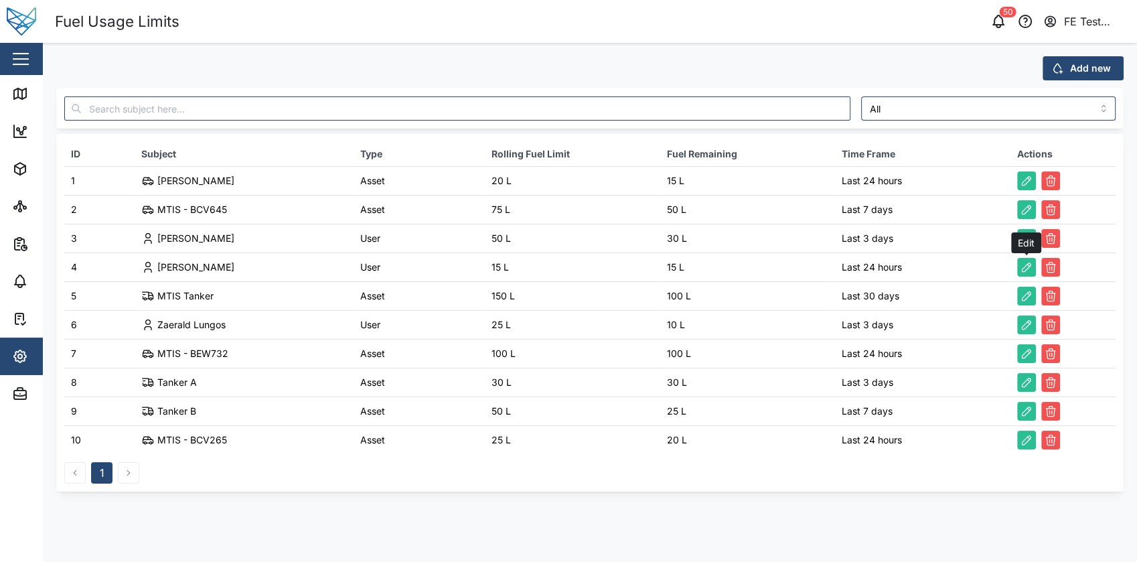
click at [1023, 269] on icon "button" at bounding box center [1025, 266] width 13 height 13
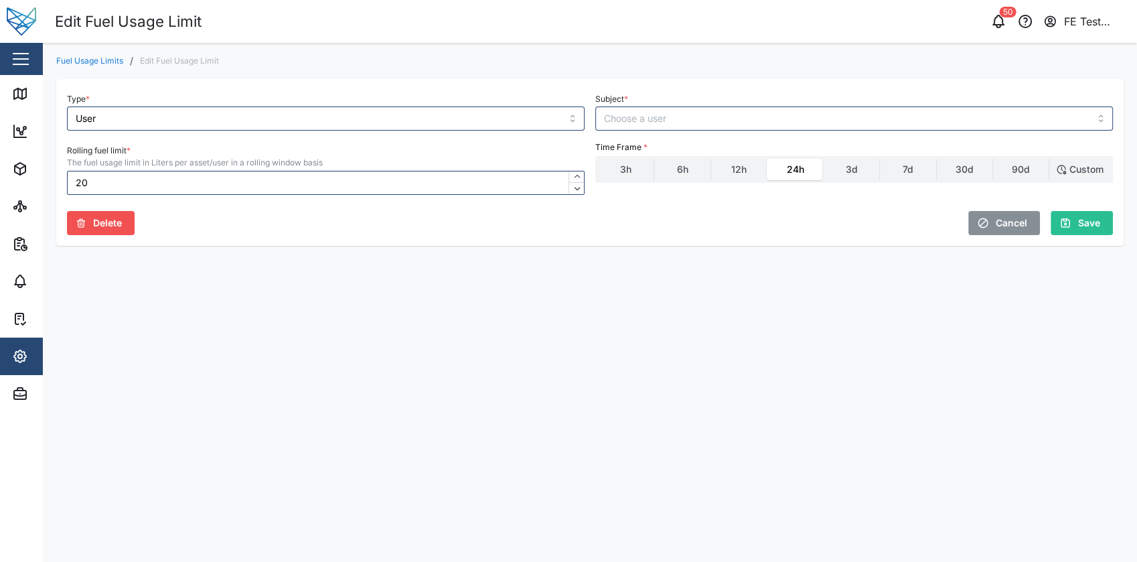
click at [1027, 211] on button "Cancel" at bounding box center [1004, 223] width 72 height 24
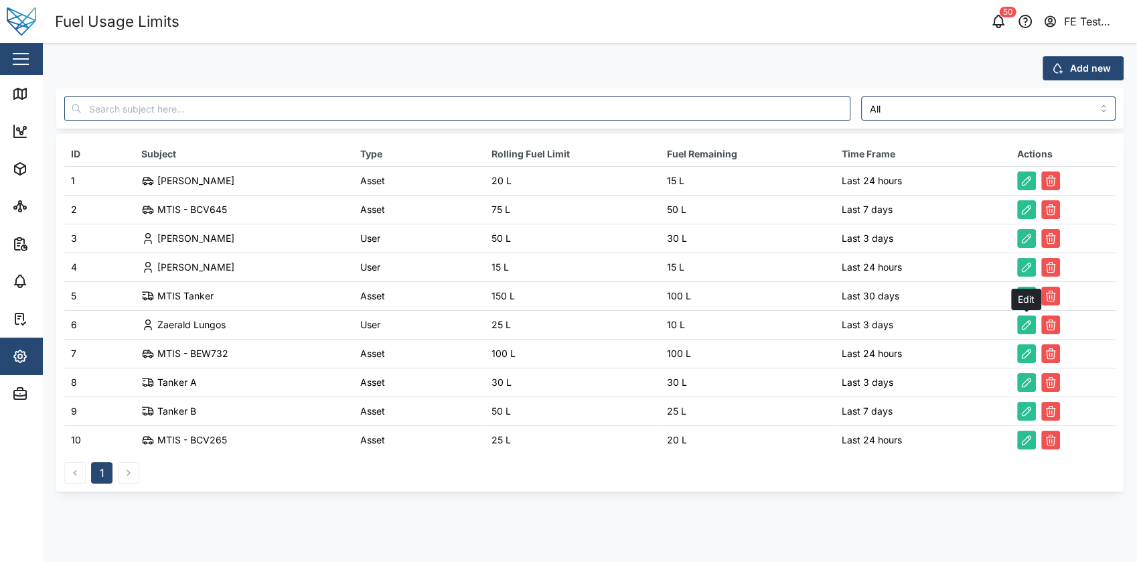
click at [1027, 330] on icon "button" at bounding box center [1025, 324] width 13 height 13
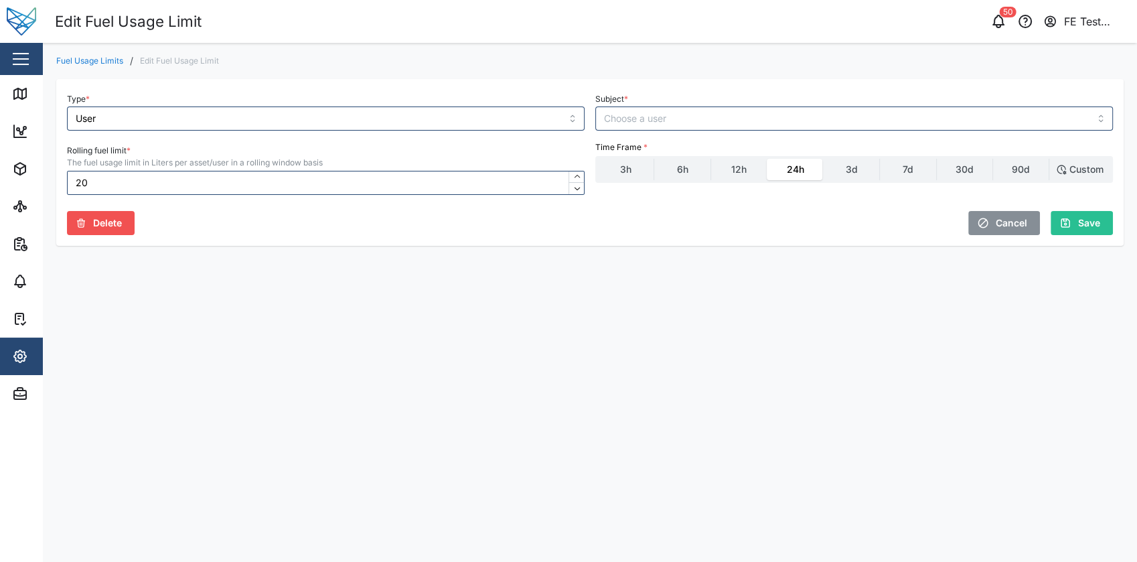
click at [1025, 234] on span "Cancel" at bounding box center [1010, 223] width 31 height 23
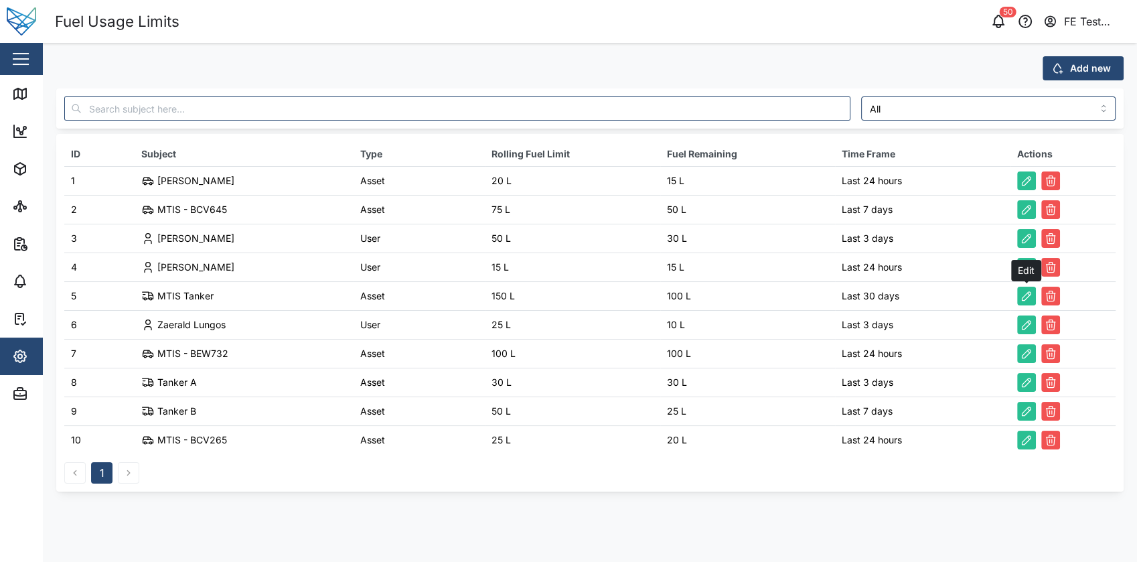
click at [1024, 300] on icon "button" at bounding box center [1025, 295] width 13 height 13
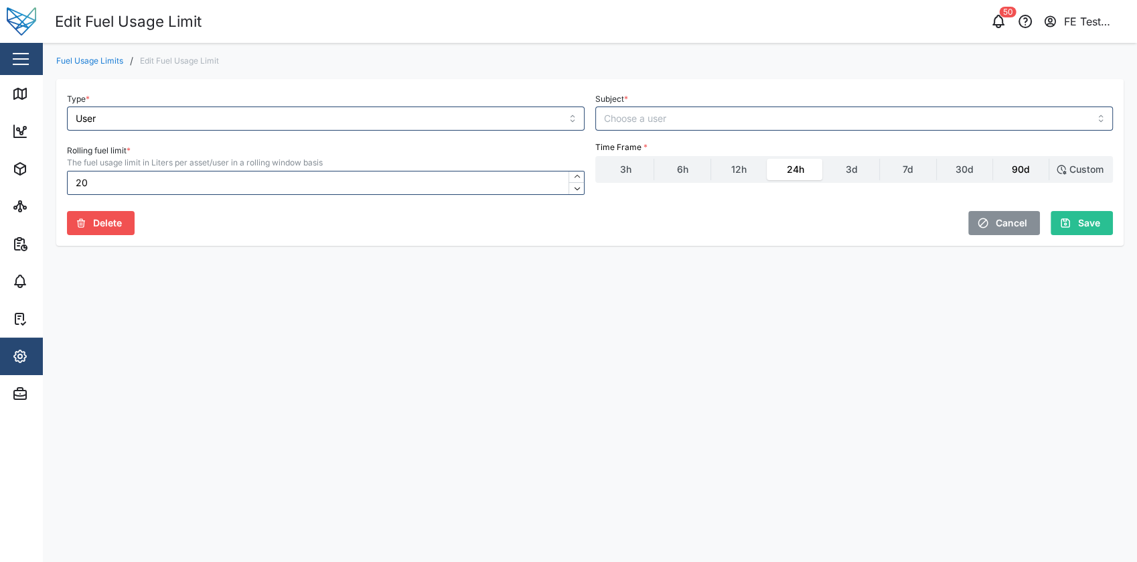
click at [1007, 173] on label "90d" at bounding box center [1021, 169] width 56 height 21
click at [993, 159] on input "90d" at bounding box center [993, 159] width 0 height 0
click at [1076, 171] on div "Custom" at bounding box center [1086, 169] width 34 height 15
click at [1049, 159] on input "Custom" at bounding box center [1049, 159] width 0 height 0
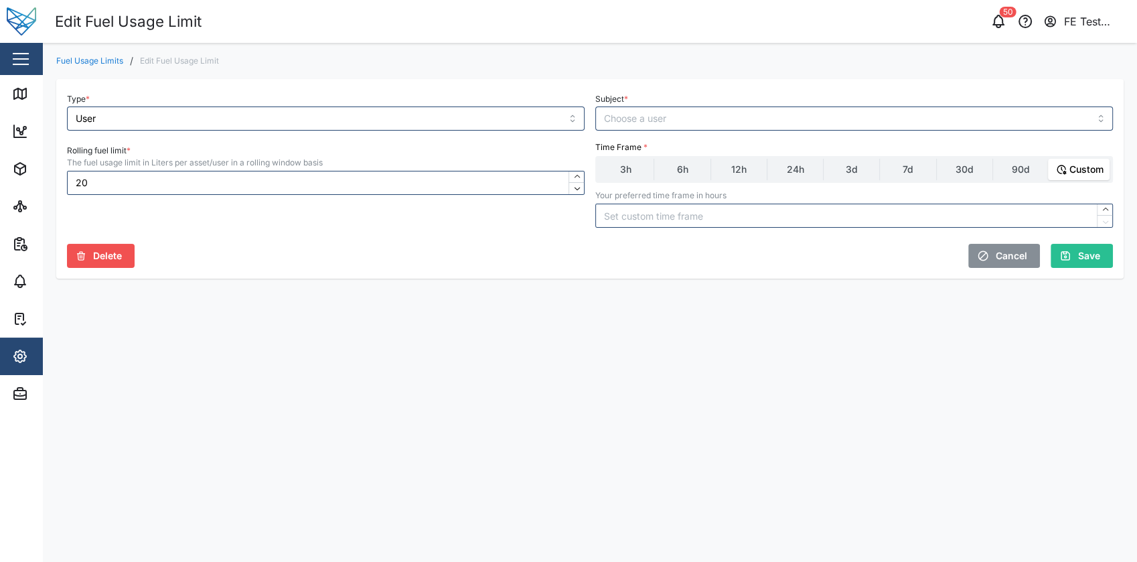
click at [1025, 256] on span "Cancel" at bounding box center [1010, 255] width 31 height 23
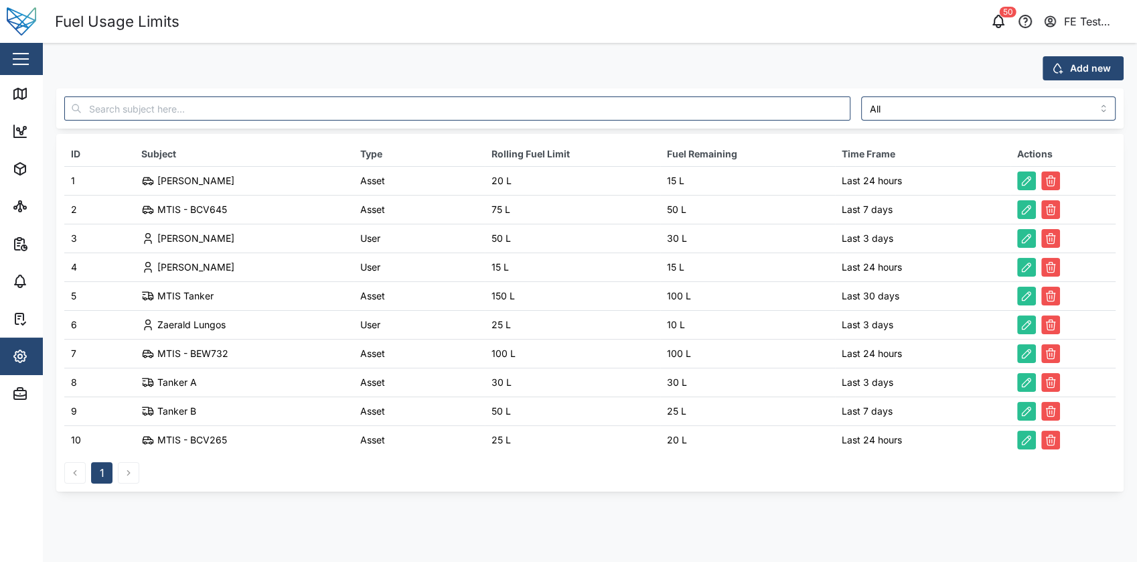
click at [1015, 182] on td "Edit" at bounding box center [1062, 180] width 105 height 29
click at [1019, 182] on icon "button" at bounding box center [1025, 180] width 13 height 13
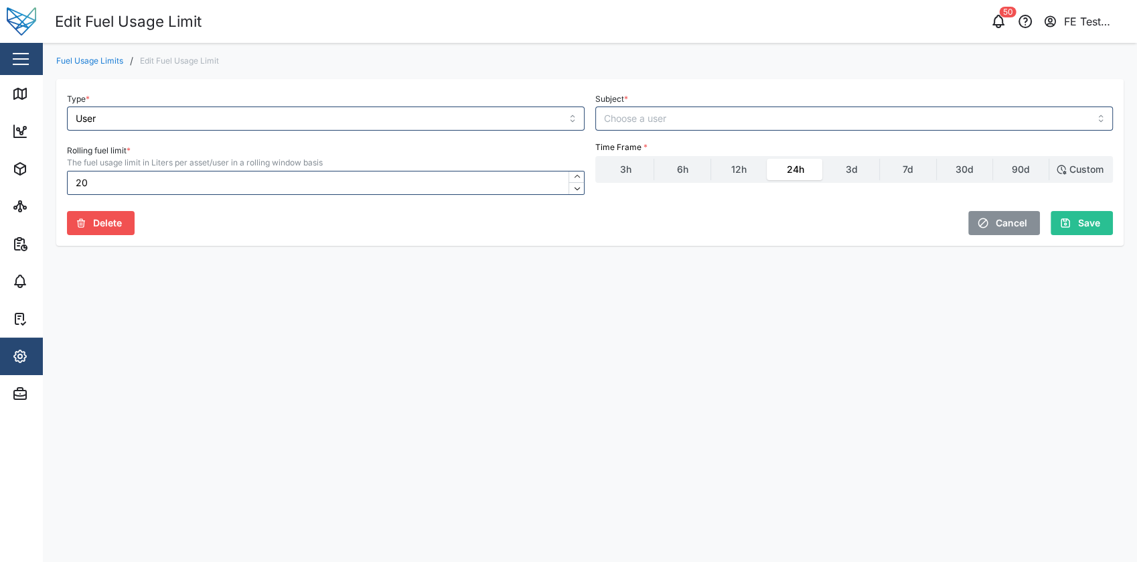
click at [1001, 224] on span "Cancel" at bounding box center [1010, 223] width 31 height 23
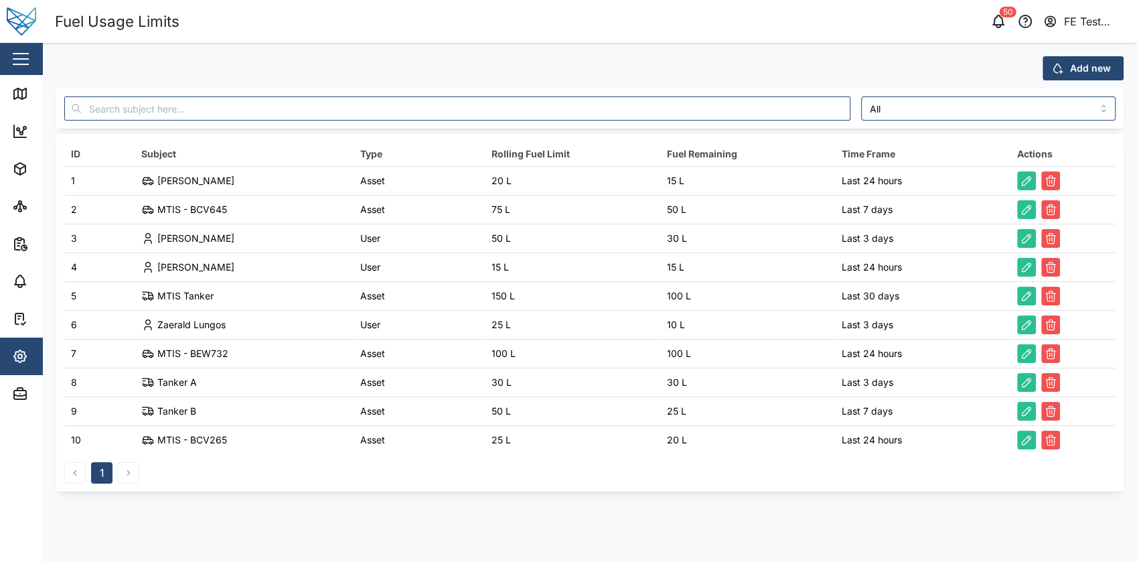
click at [22, 66] on button "button" at bounding box center [20, 59] width 23 height 23
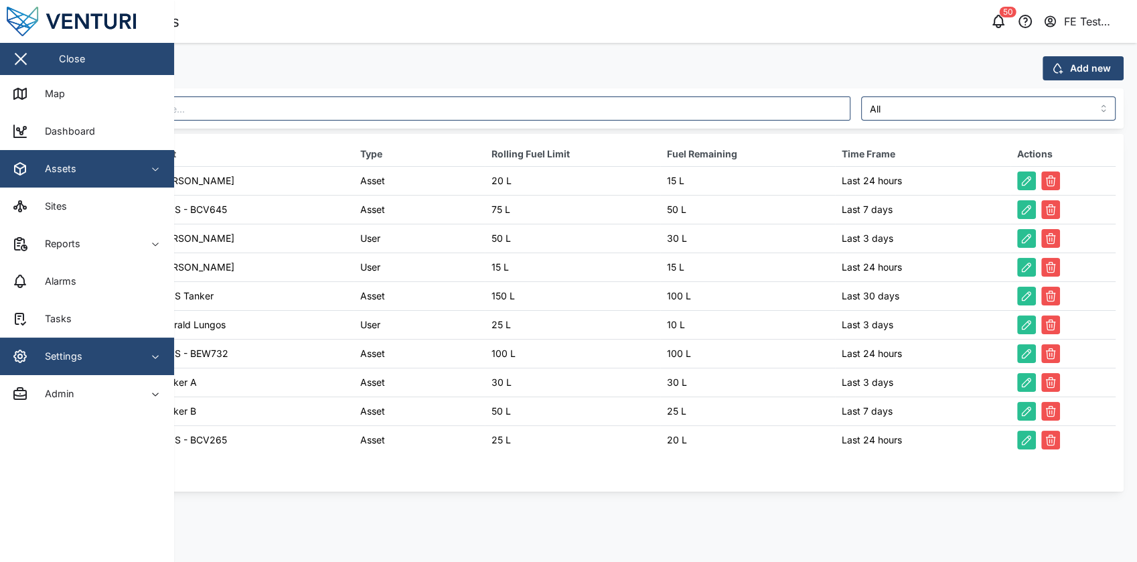
click at [109, 170] on div "Assets" at bounding box center [73, 169] width 122 height 16
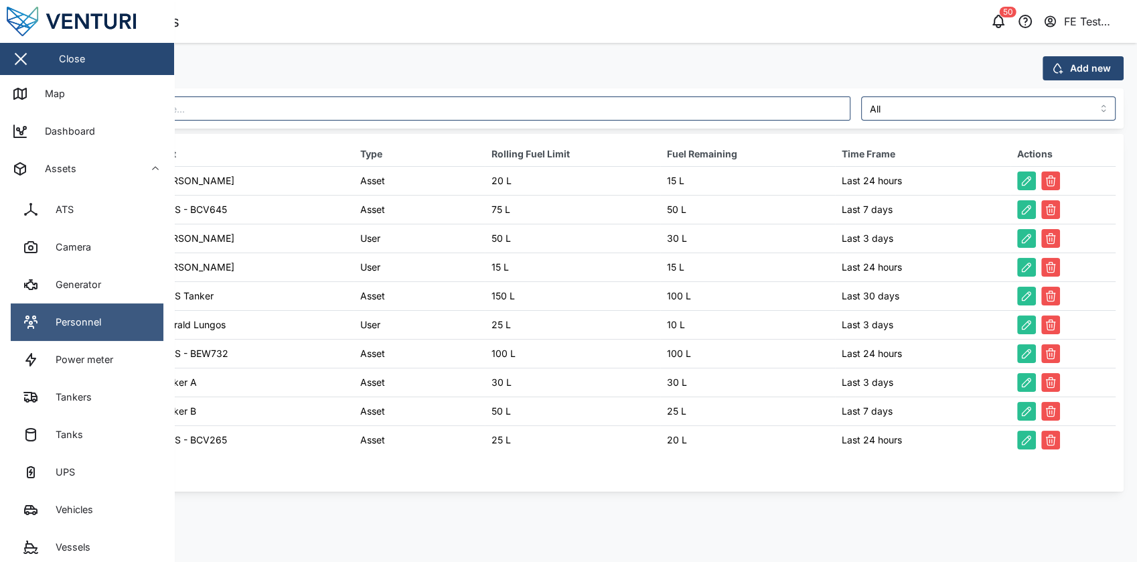
scroll to position [98, 0]
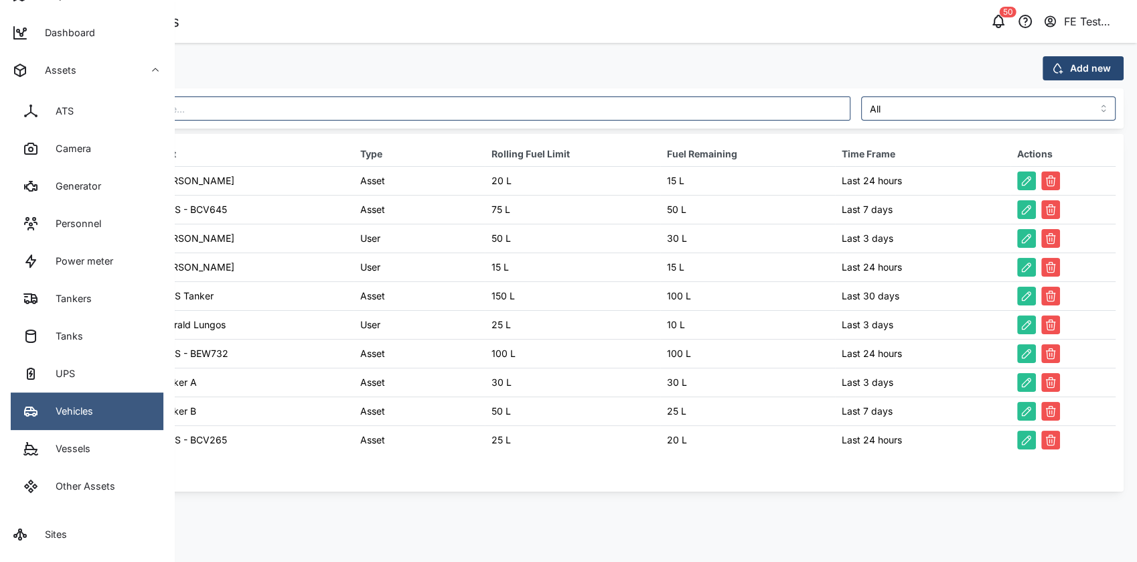
click at [129, 399] on link "Vehicles" at bounding box center [87, 410] width 153 height 37
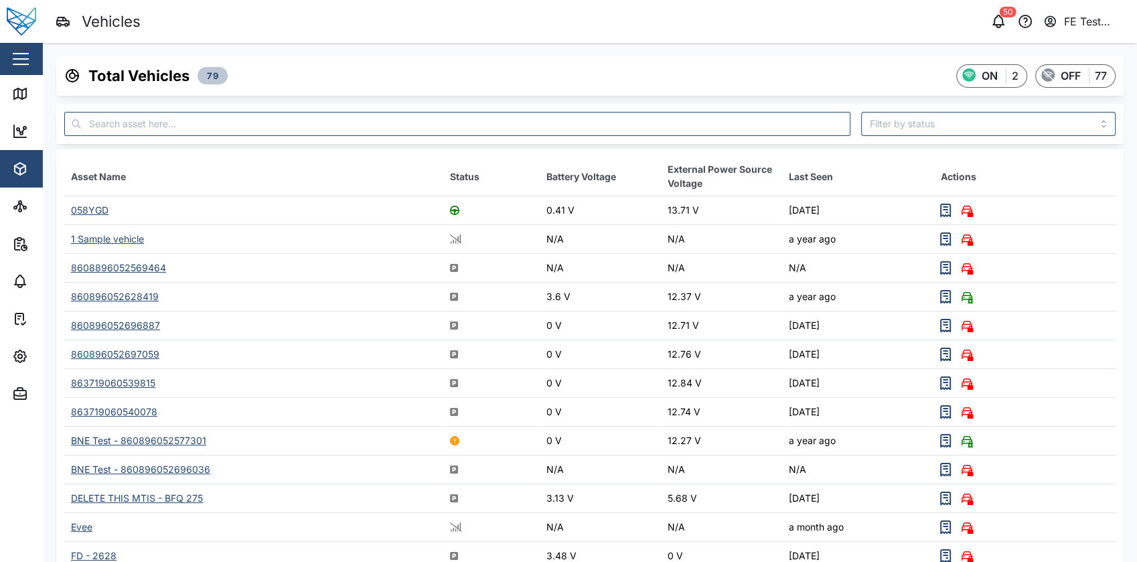
click at [100, 208] on div "058YGD" at bounding box center [89, 209] width 37 height 11
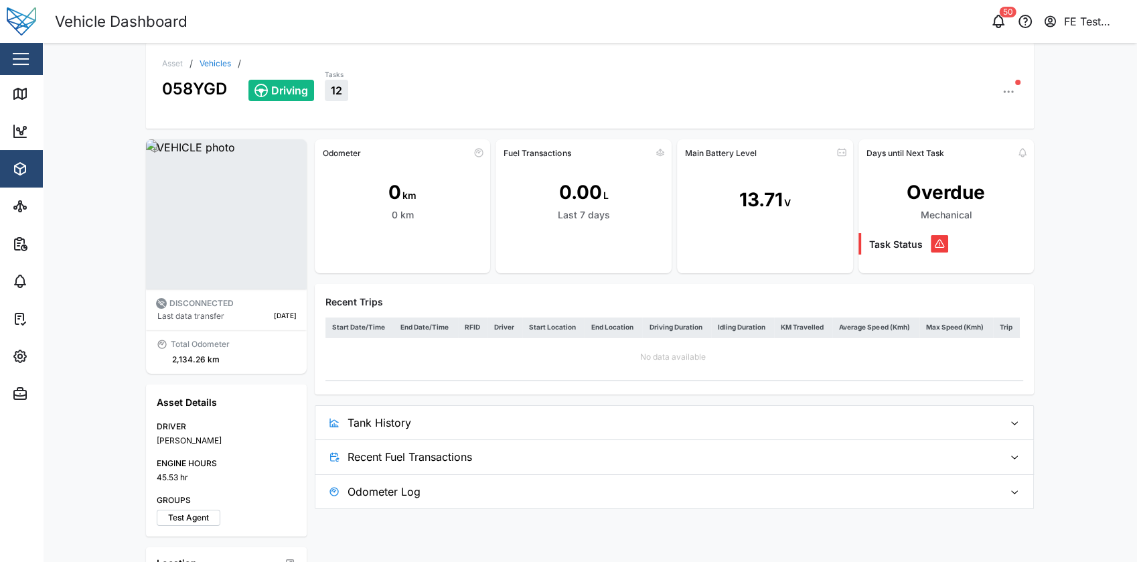
click at [487, 416] on span "Tank History" at bounding box center [669, 422] width 645 height 33
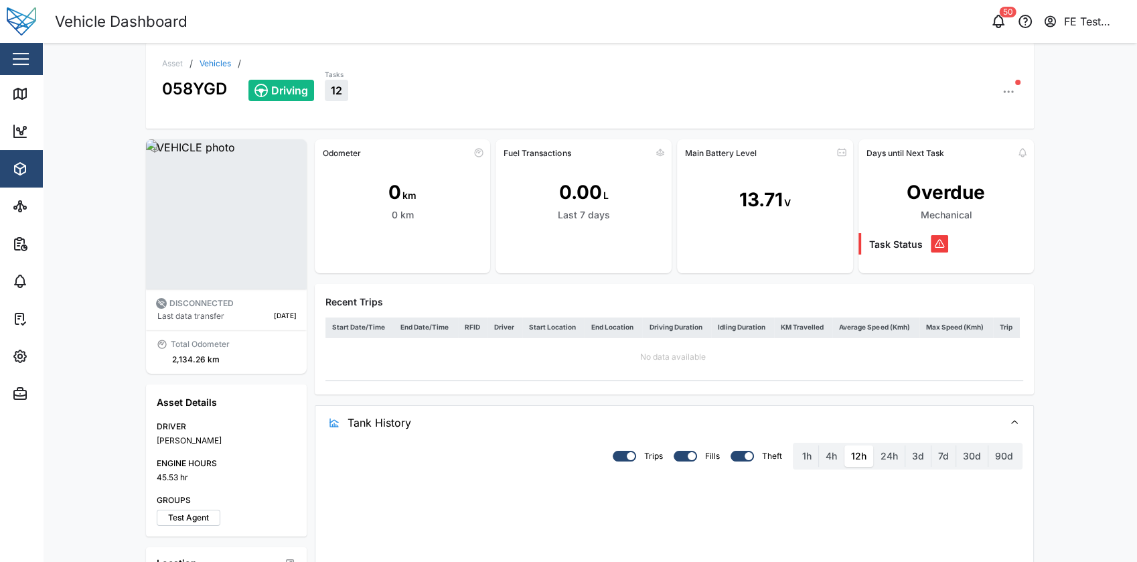
scroll to position [109, 0]
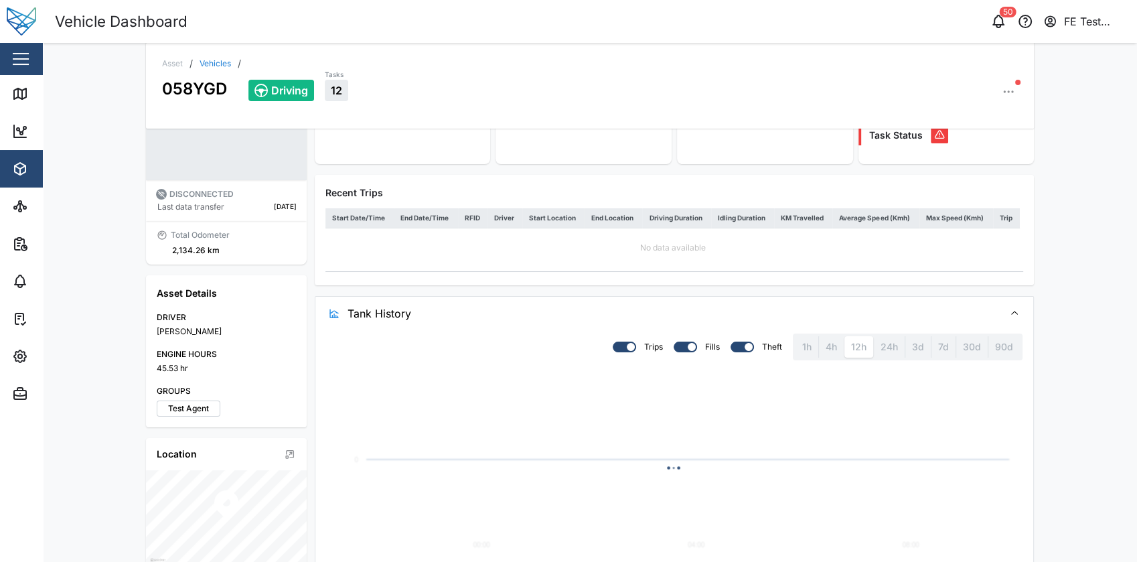
click at [886, 348] on div "24h" at bounding box center [888, 346] width 31 height 21
click at [886, 348] on label "24h" at bounding box center [889, 346] width 31 height 21
click at [874, 336] on hours "24h" at bounding box center [874, 336] width 0 height 0
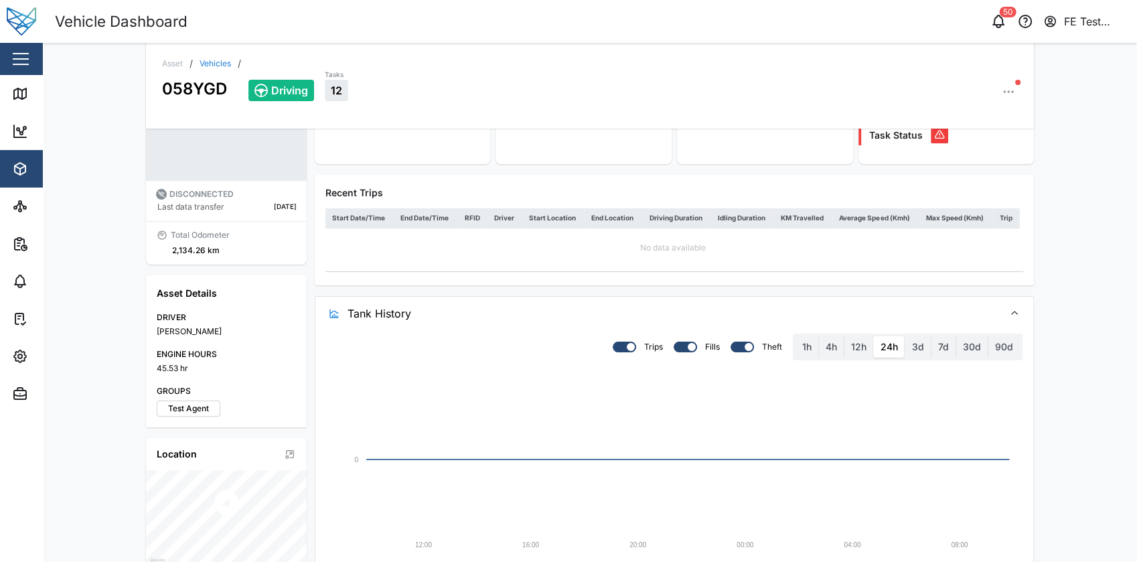
click at [906, 316] on span "Tank History" at bounding box center [669, 313] width 645 height 33
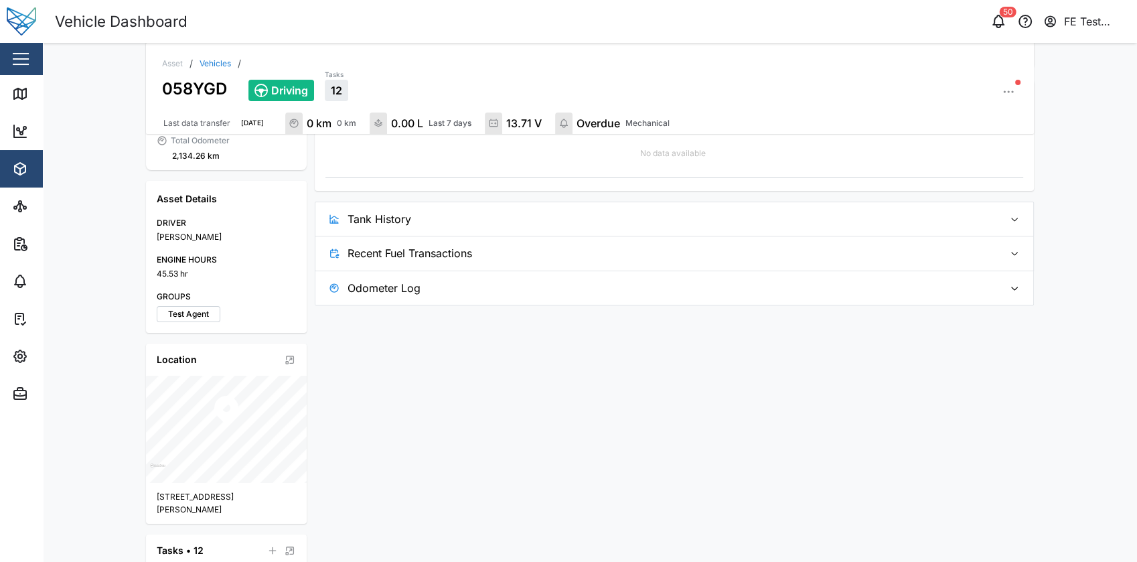
scroll to position [210, 0]
click at [535, 246] on span "Recent Fuel Transactions" at bounding box center [669, 252] width 645 height 33
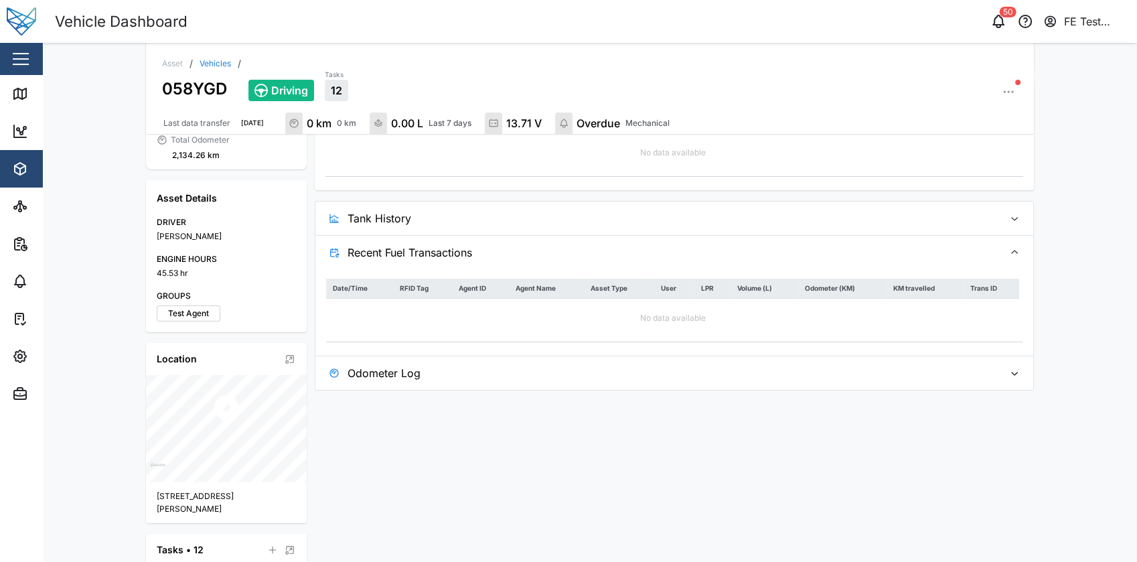
click at [580, 242] on span "Recent Fuel Transactions" at bounding box center [669, 252] width 645 height 33
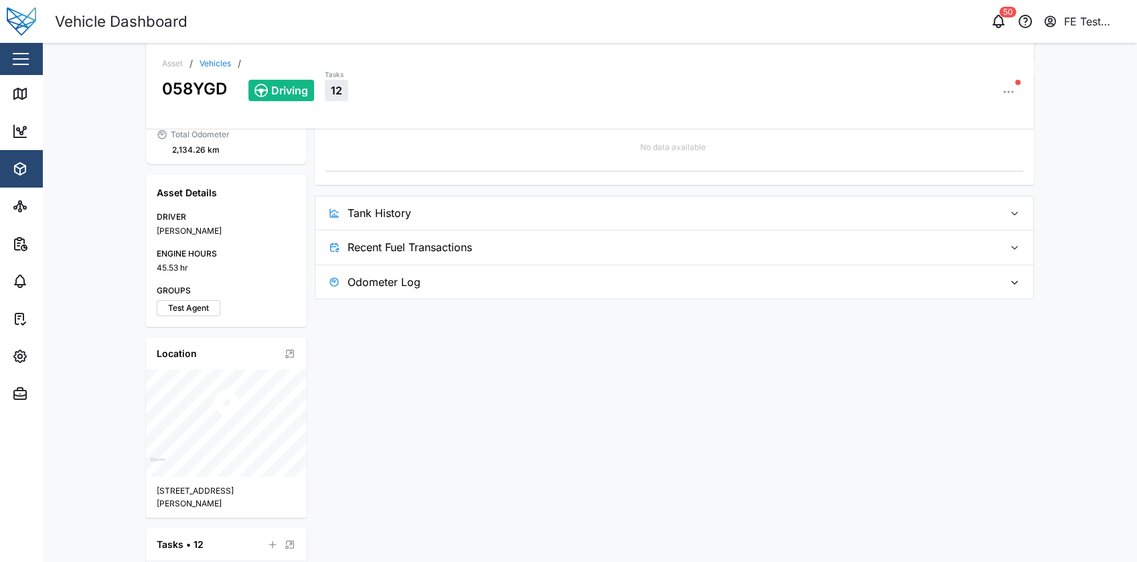
scroll to position [0, 0]
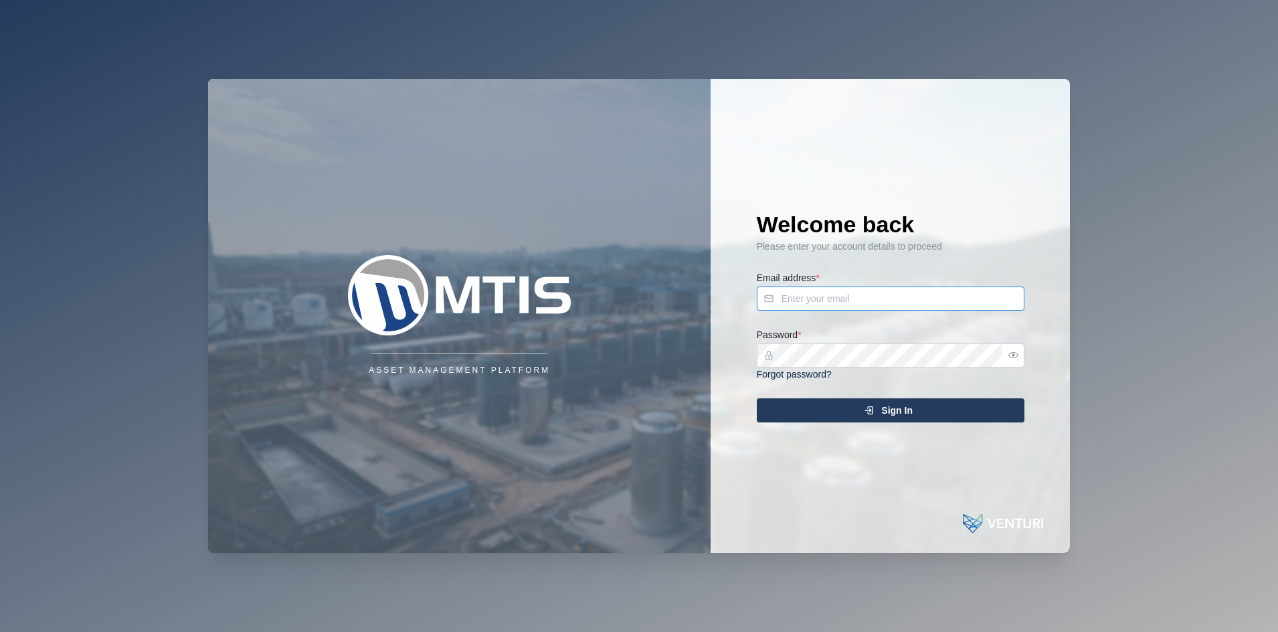
type input "[EMAIL_ADDRESS][DOMAIN_NAME]"
click at [880, 402] on div "Sign In" at bounding box center [889, 410] width 246 height 23
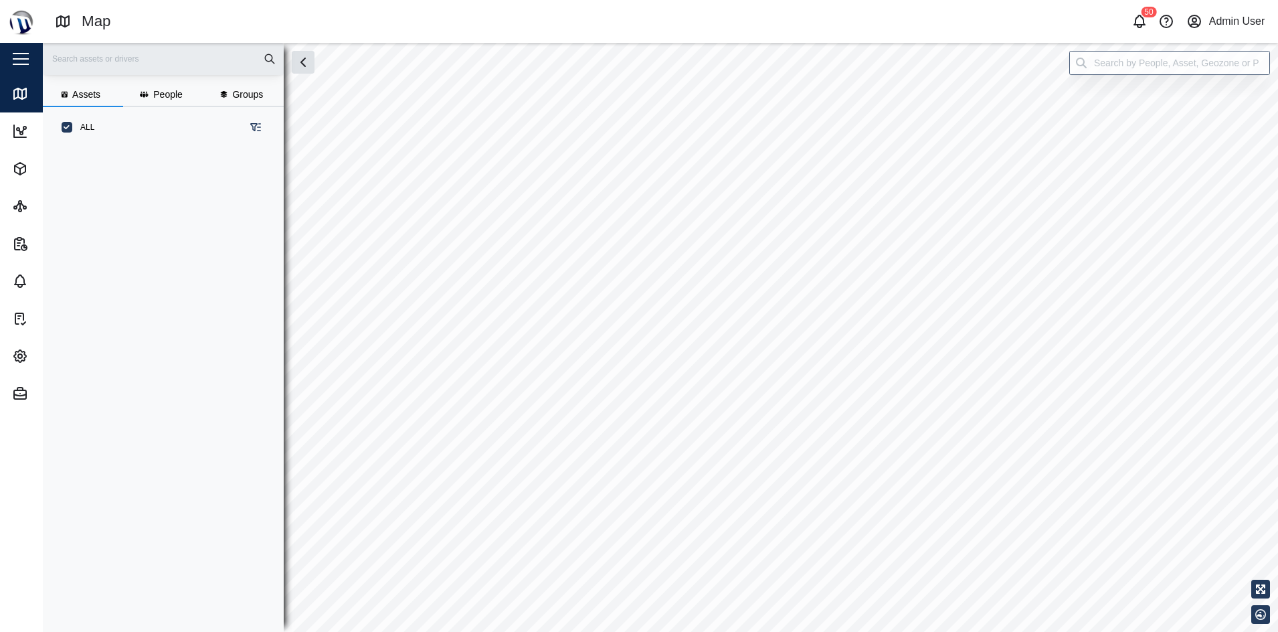
scroll to position [465, 207]
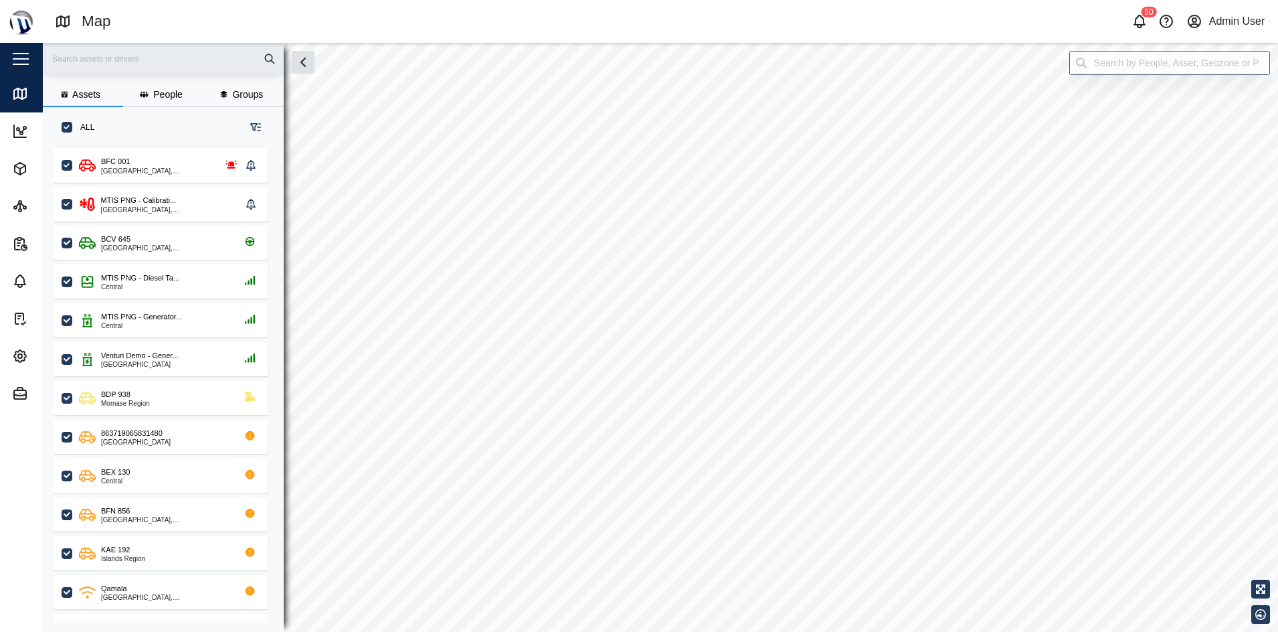
click at [14, 56] on button "button" at bounding box center [20, 59] width 23 height 23
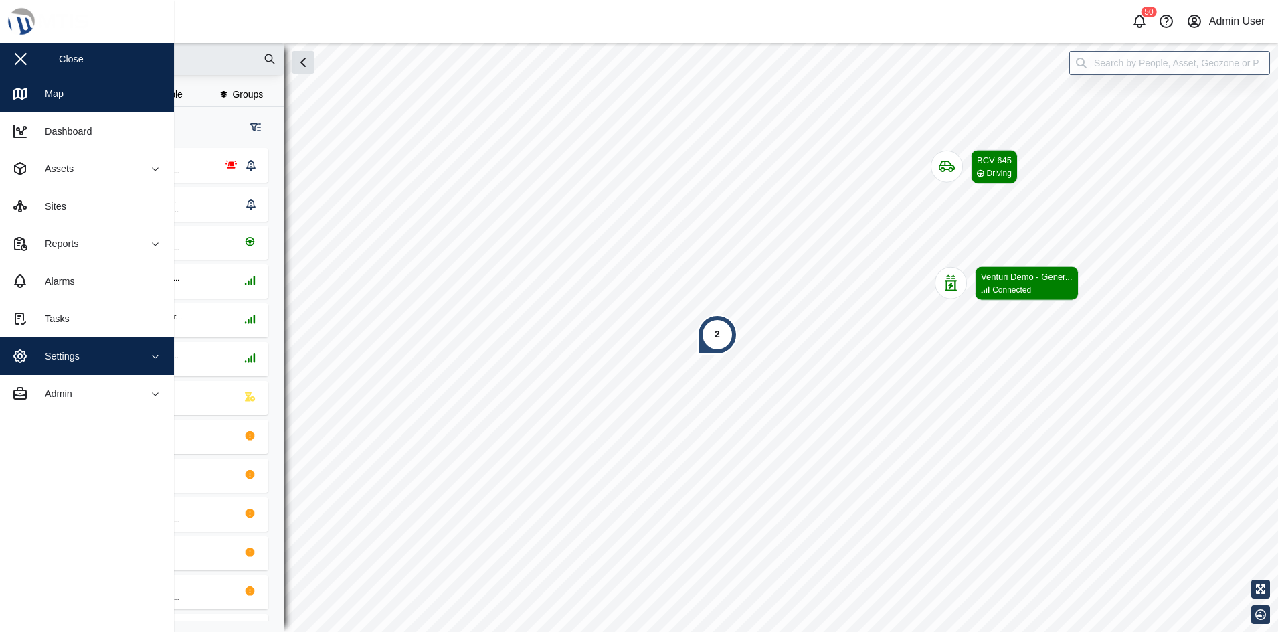
click at [105, 346] on span "Settings" at bounding box center [73, 355] width 122 height 37
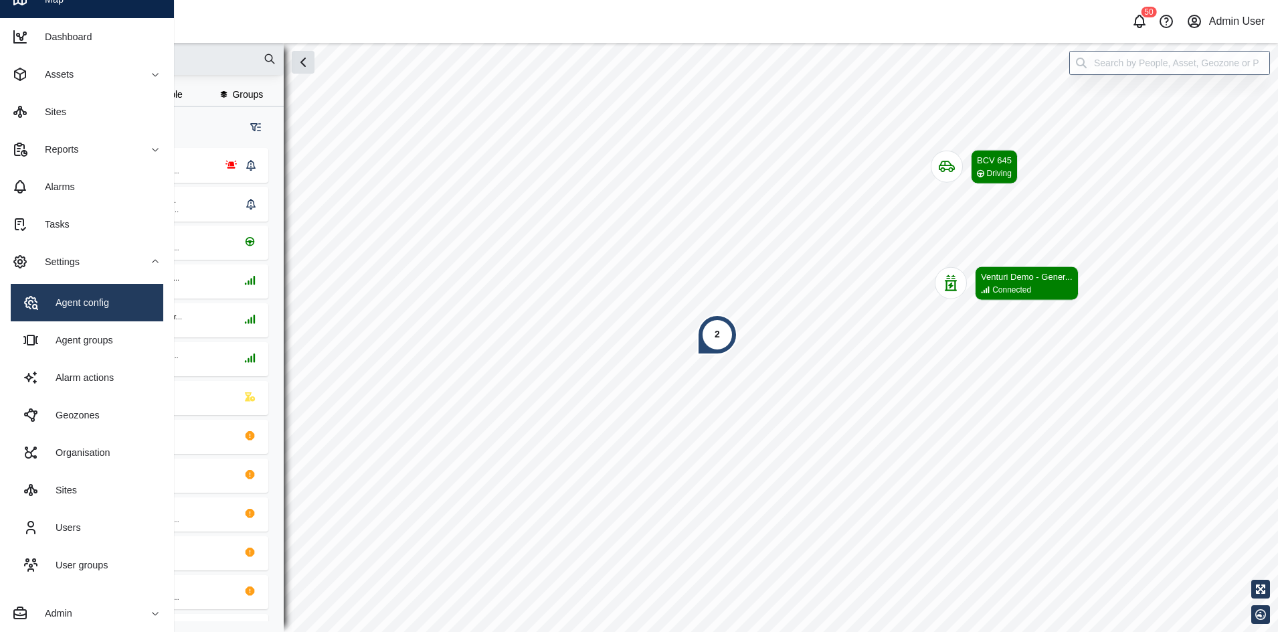
click at [118, 312] on link "Agent config" at bounding box center [87, 302] width 153 height 37
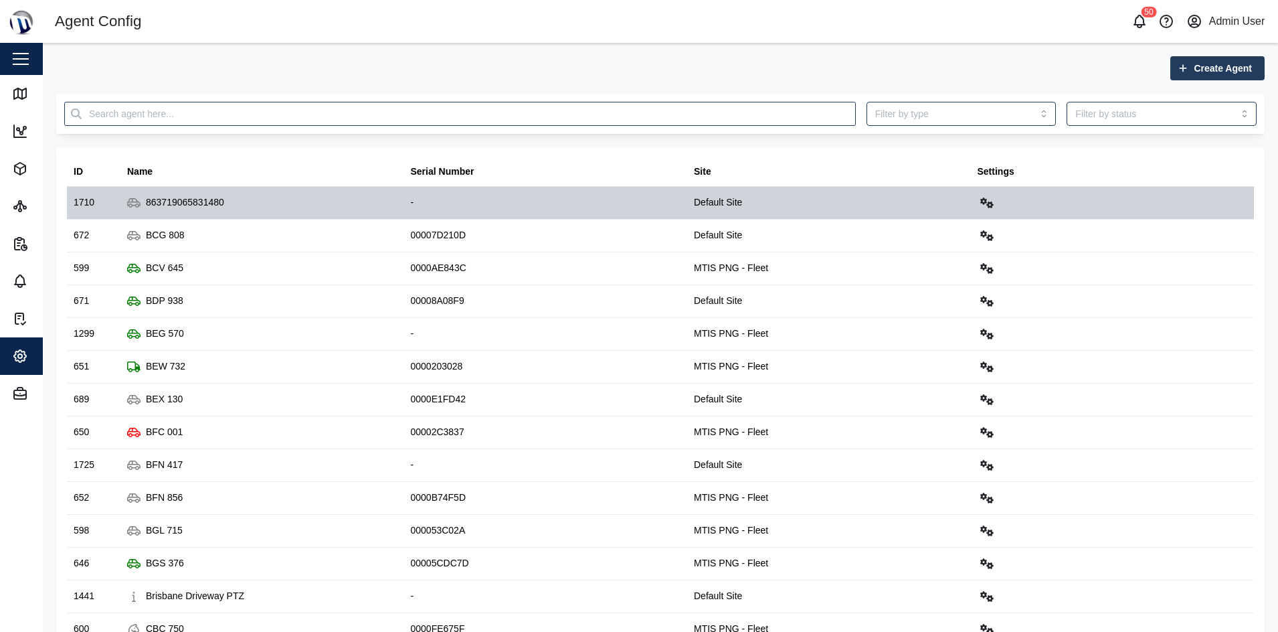
click at [978, 196] on button "button" at bounding box center [987, 202] width 19 height 19
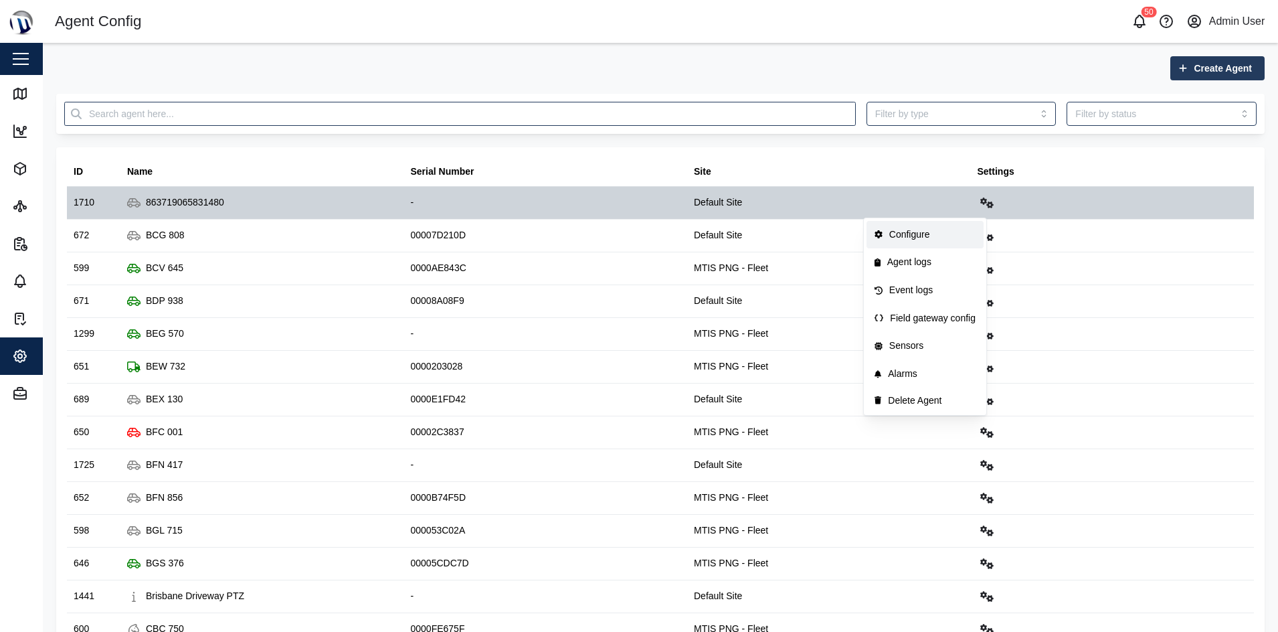
click at [926, 230] on div "Configure" at bounding box center [933, 235] width 86 height 15
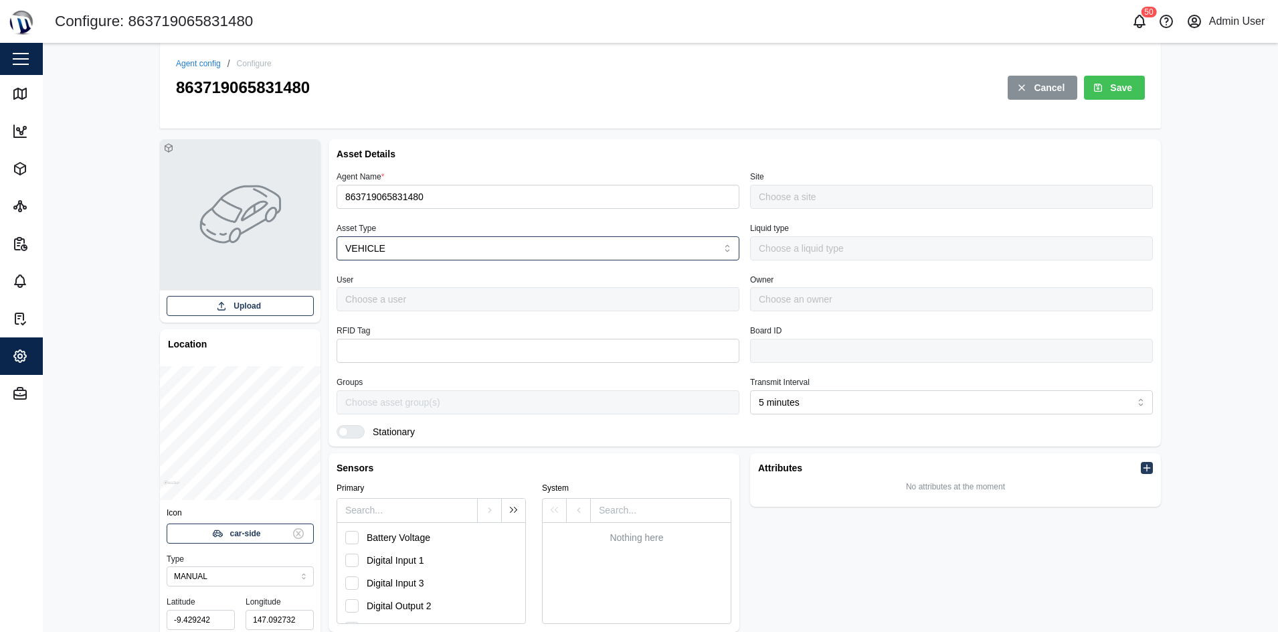
type input "Default Site"
